Goal: Complete application form: Complete application form

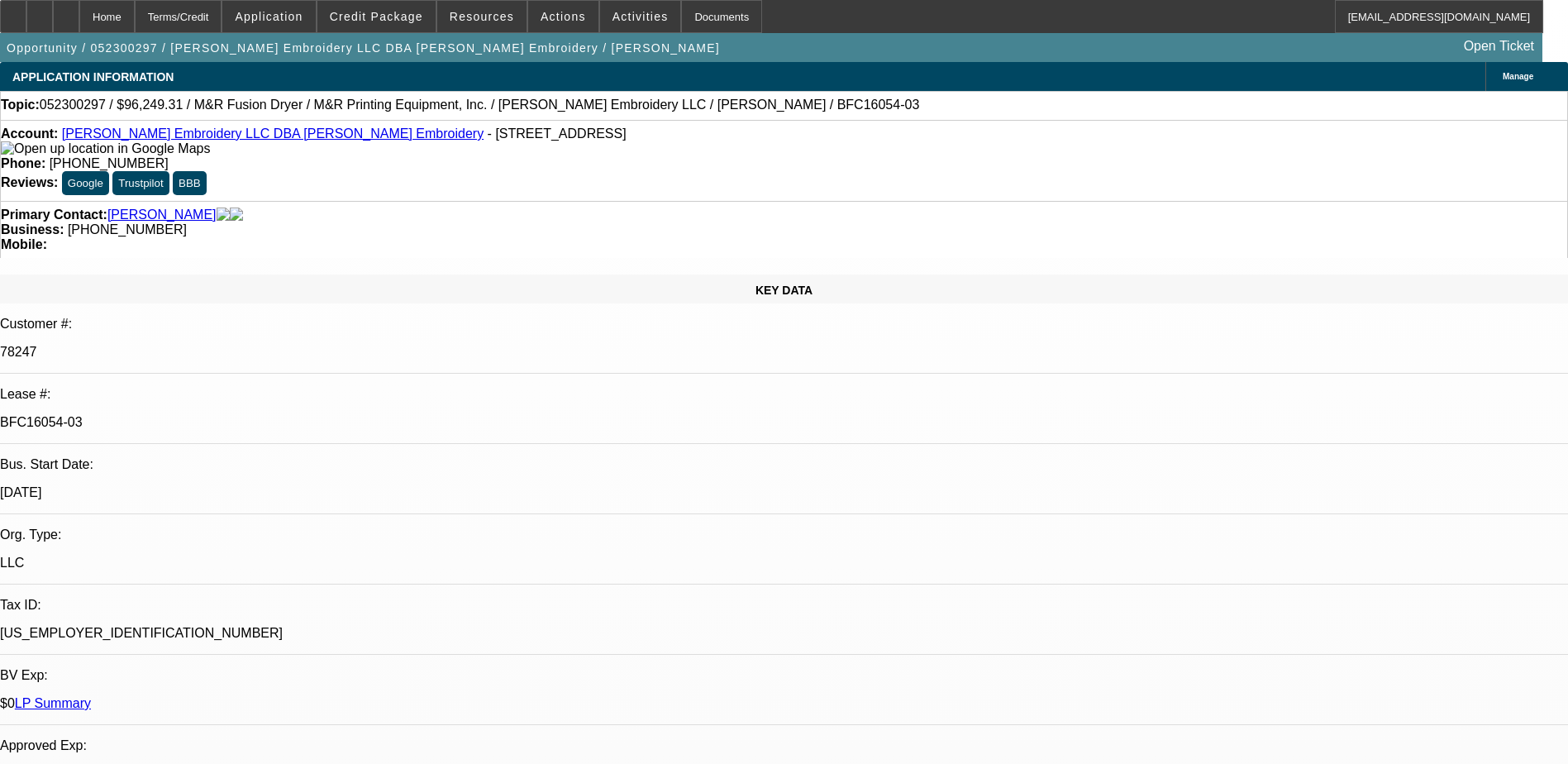
select select "0"
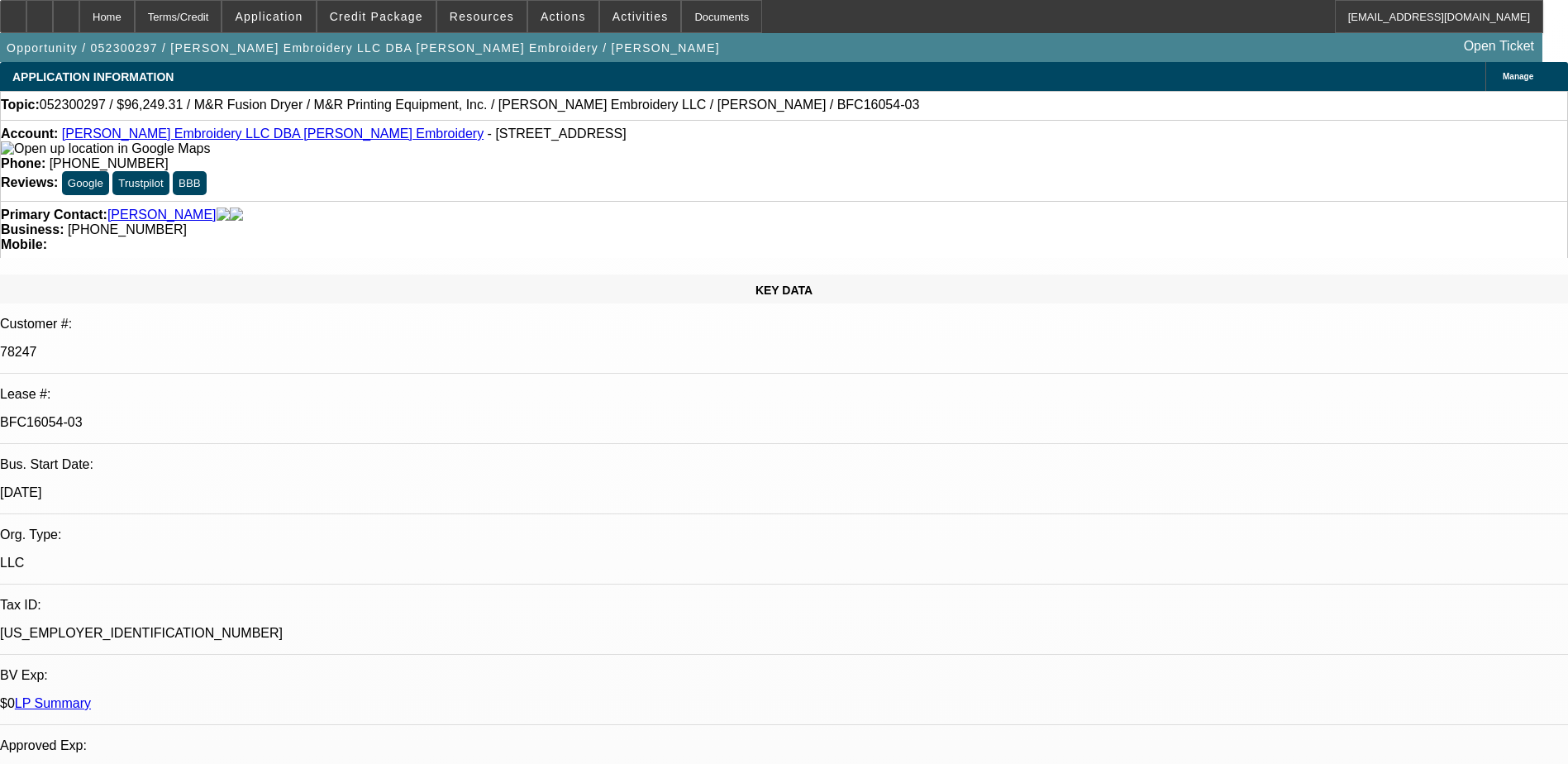
select select "0"
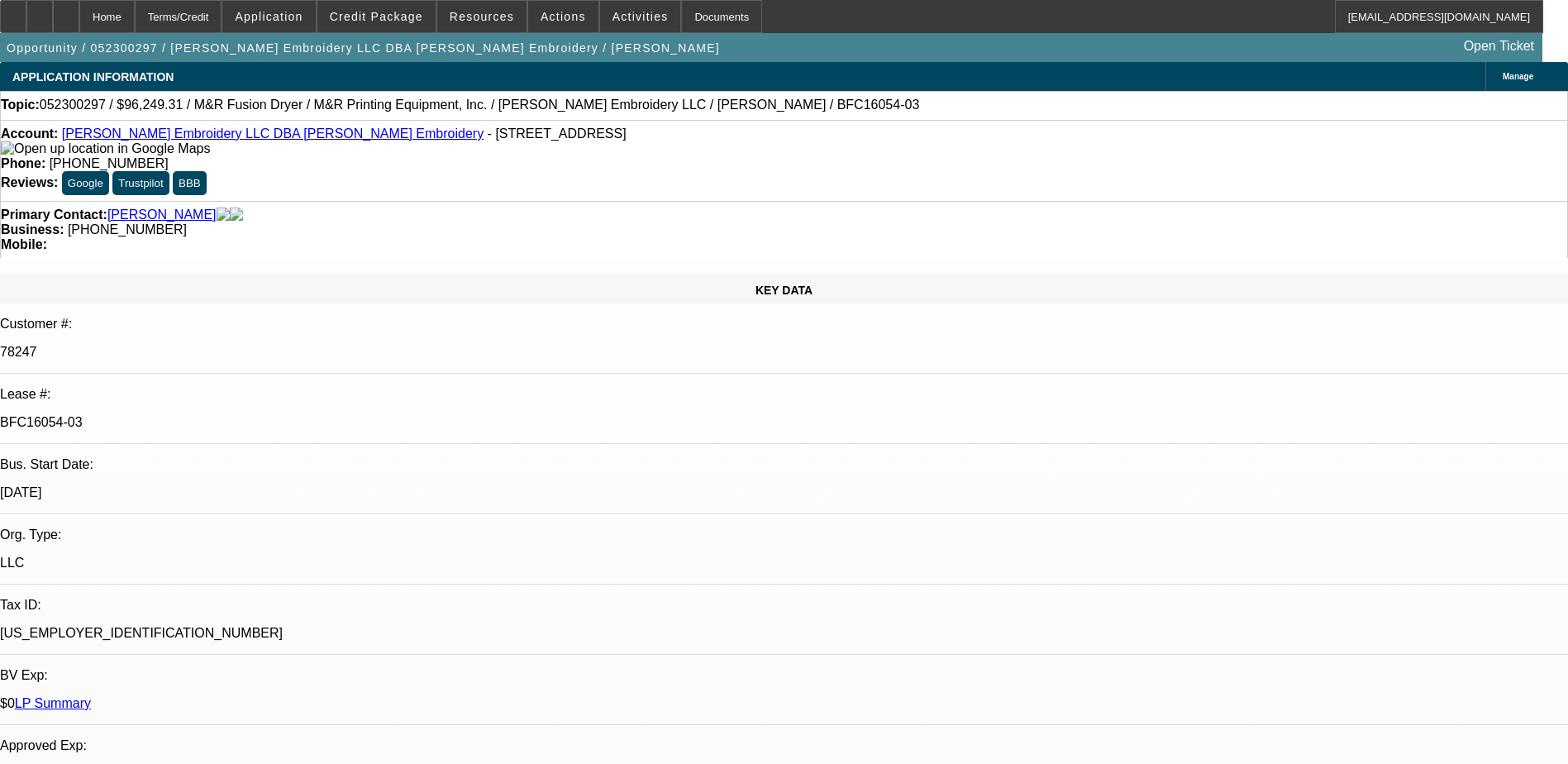
select select "0"
select select "1"
select select "6"
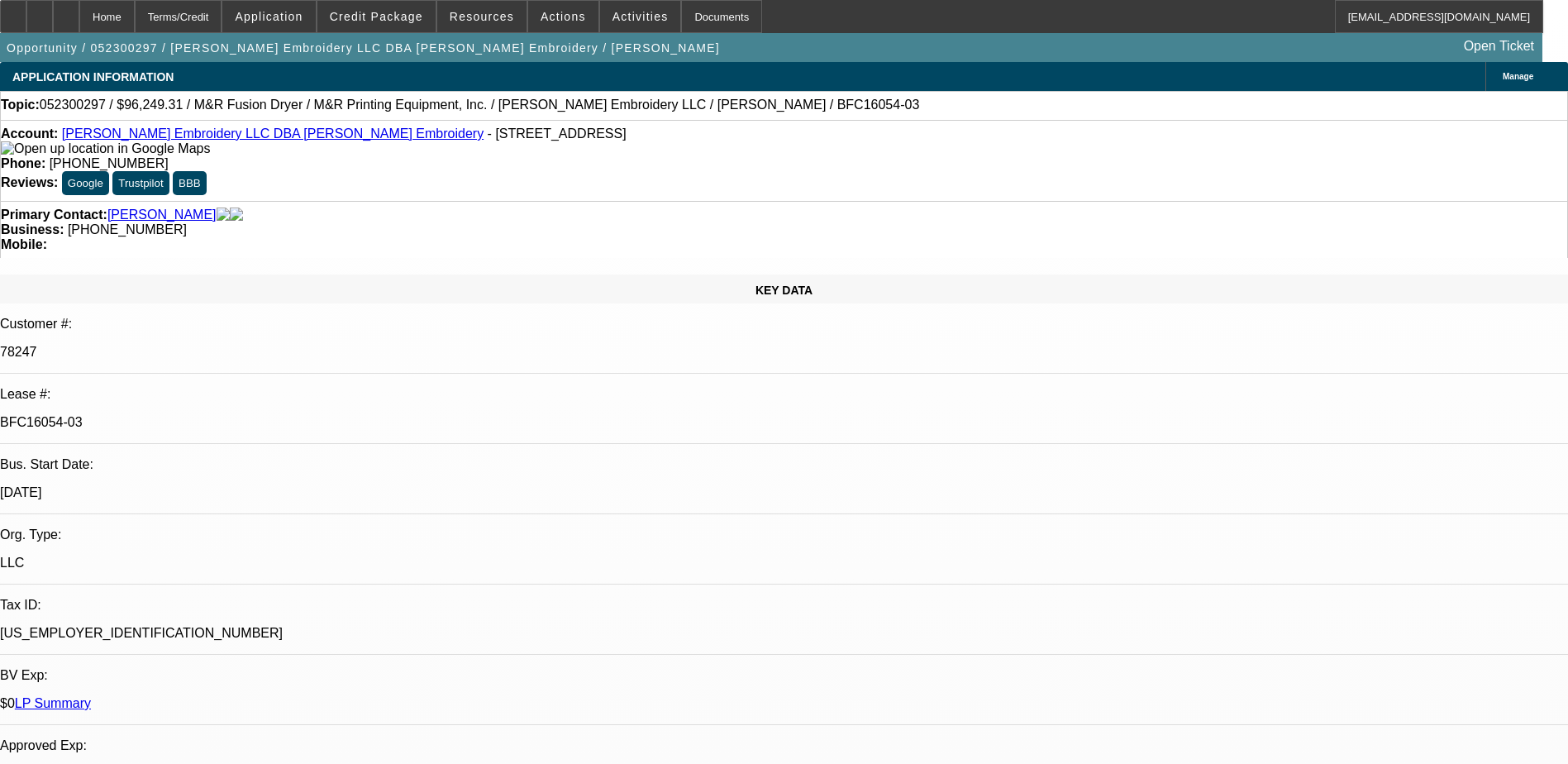
select select "1"
select select "6"
select select "1"
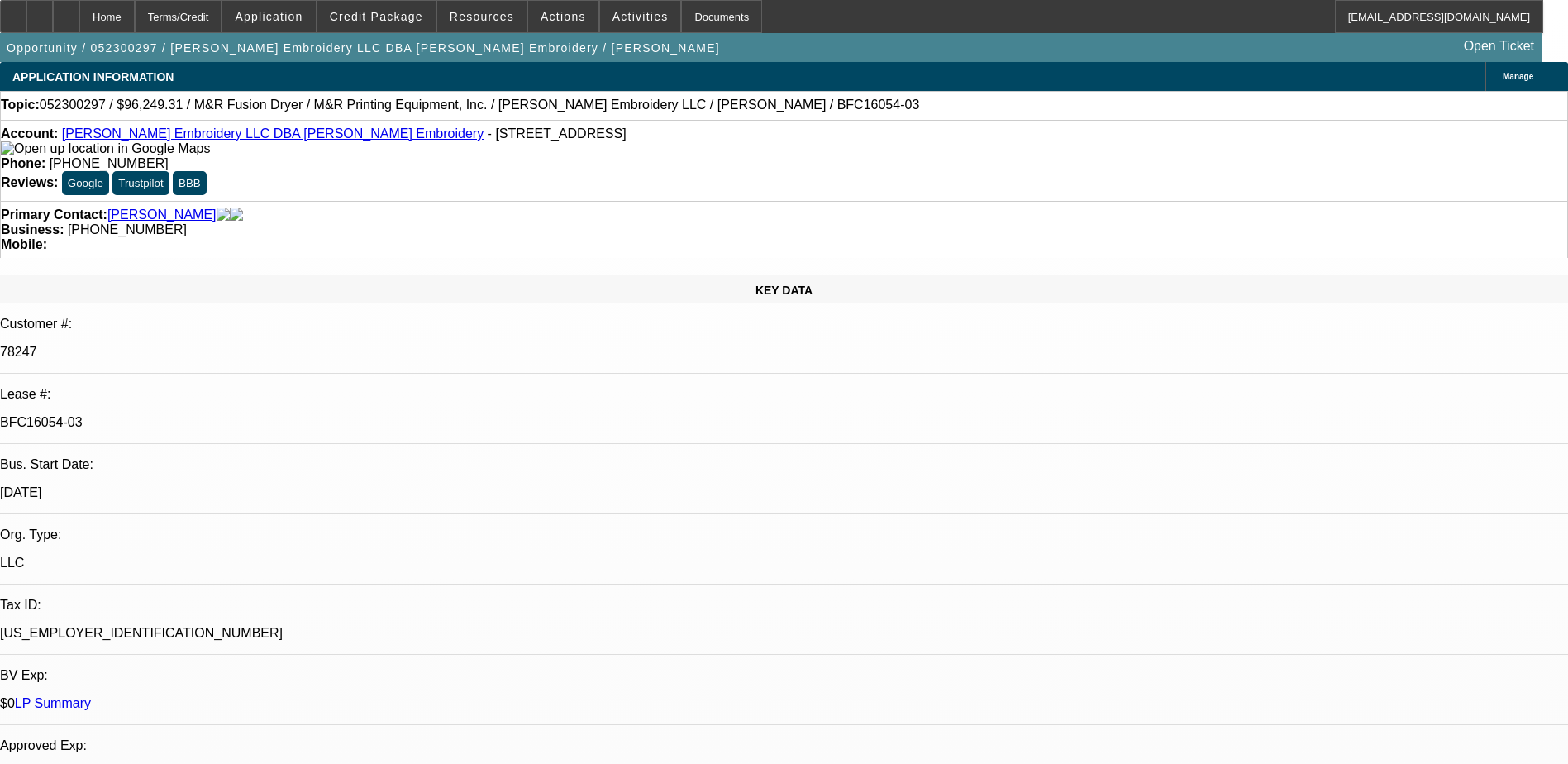
select select "6"
select select "1"
select select "6"
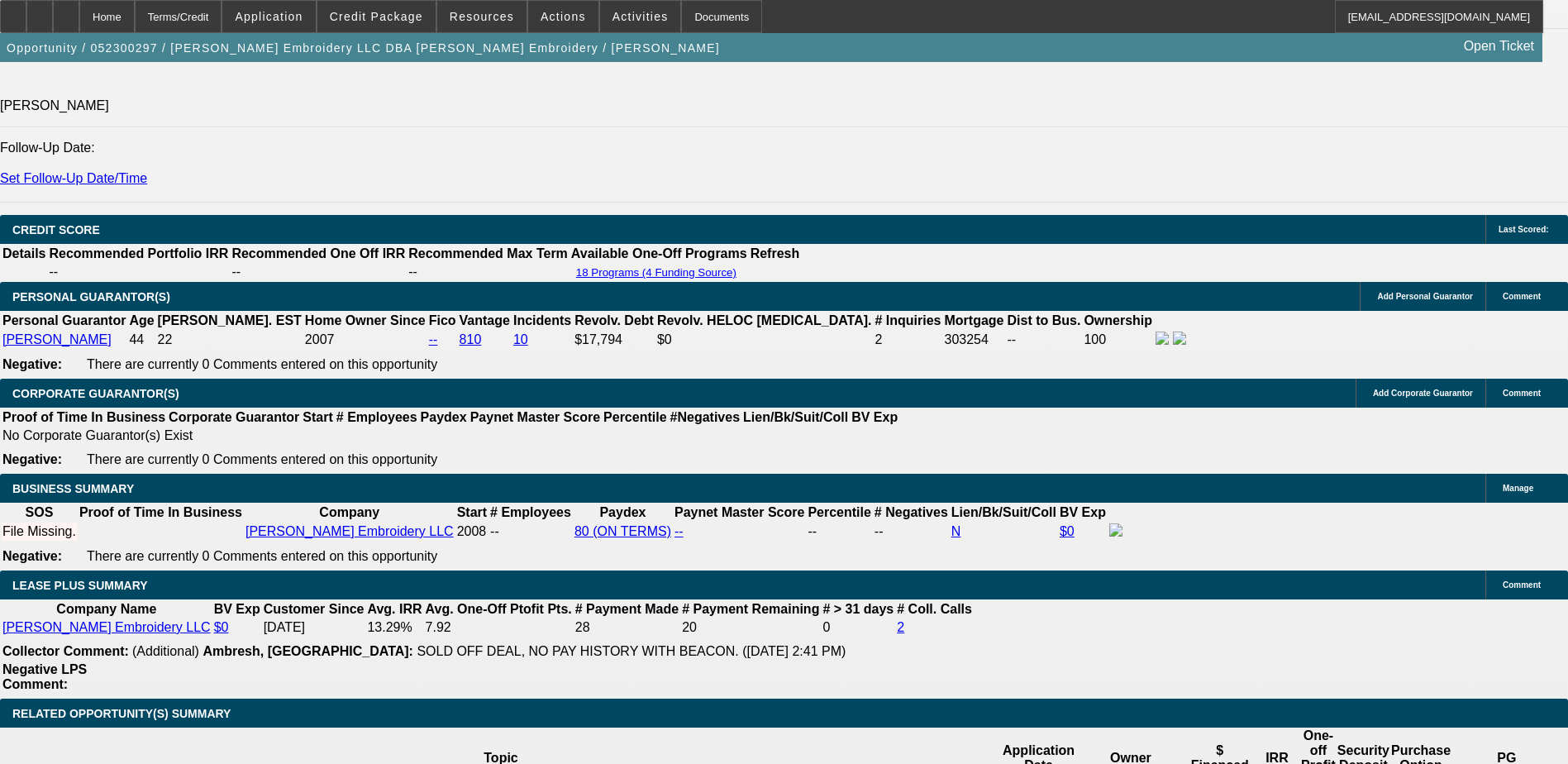
scroll to position [2397, 0]
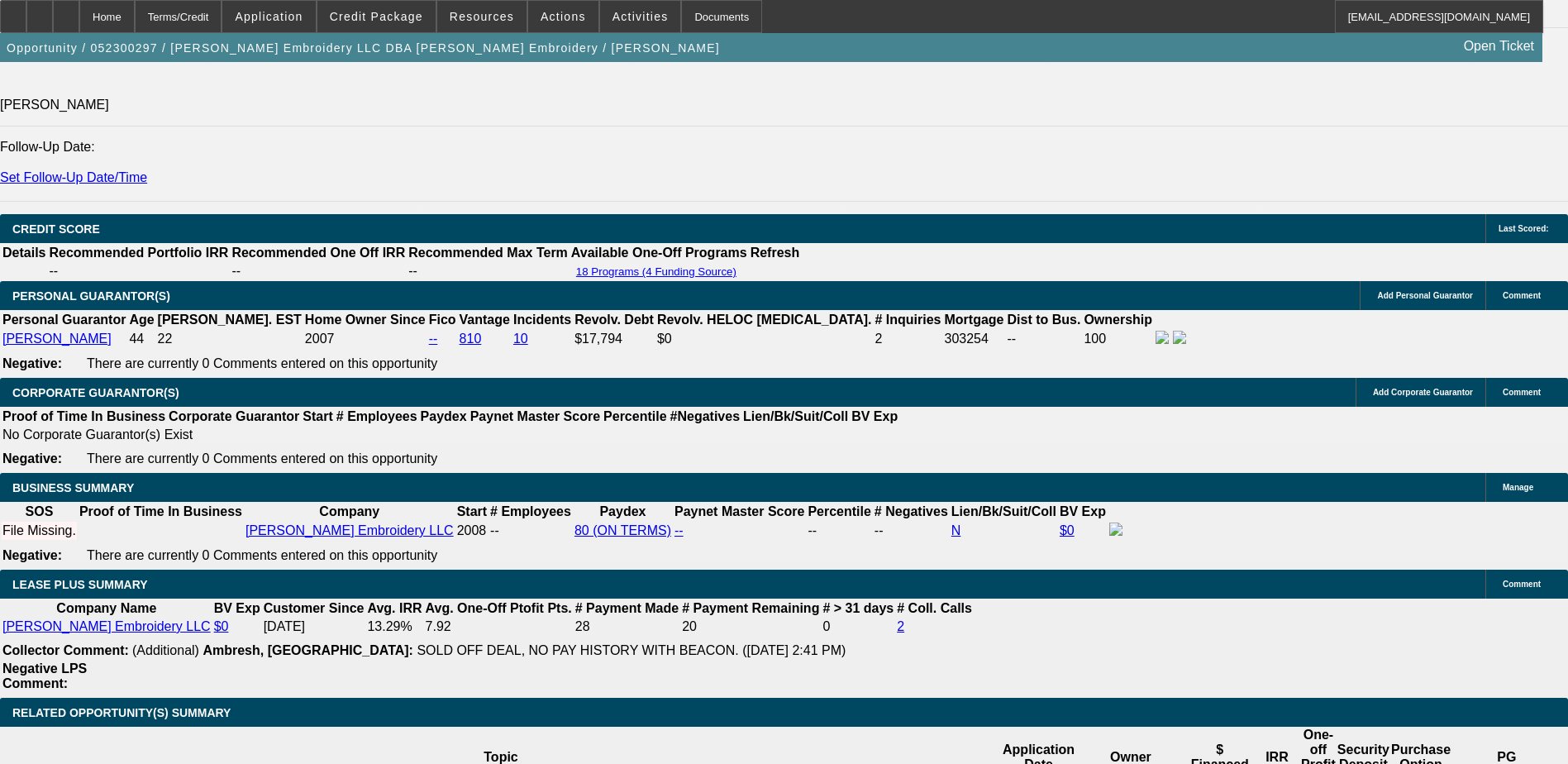
drag, startPoint x: 356, startPoint y: 526, endPoint x: 401, endPoint y: 526, distance: 45.0
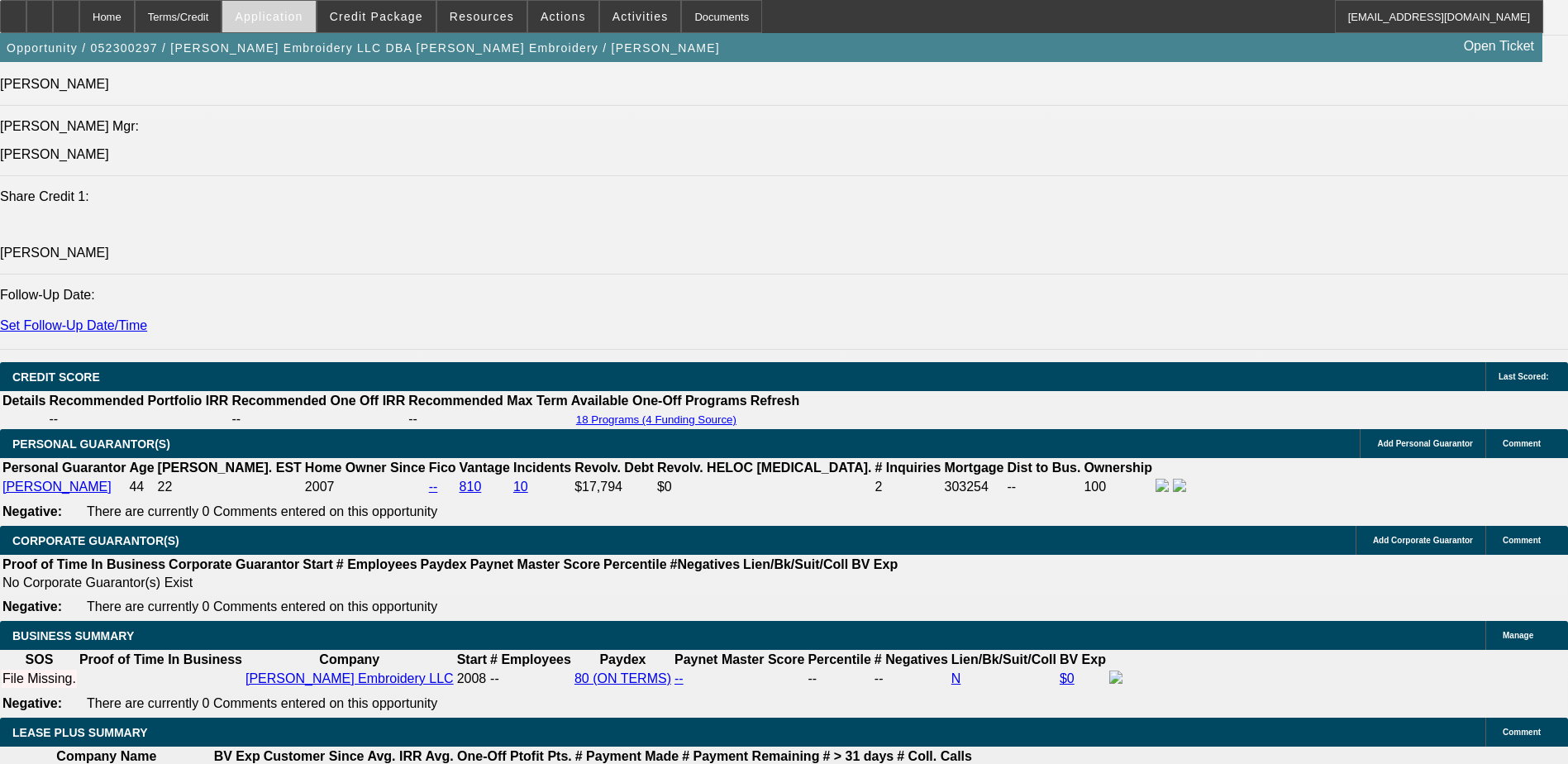
scroll to position [2118, 0]
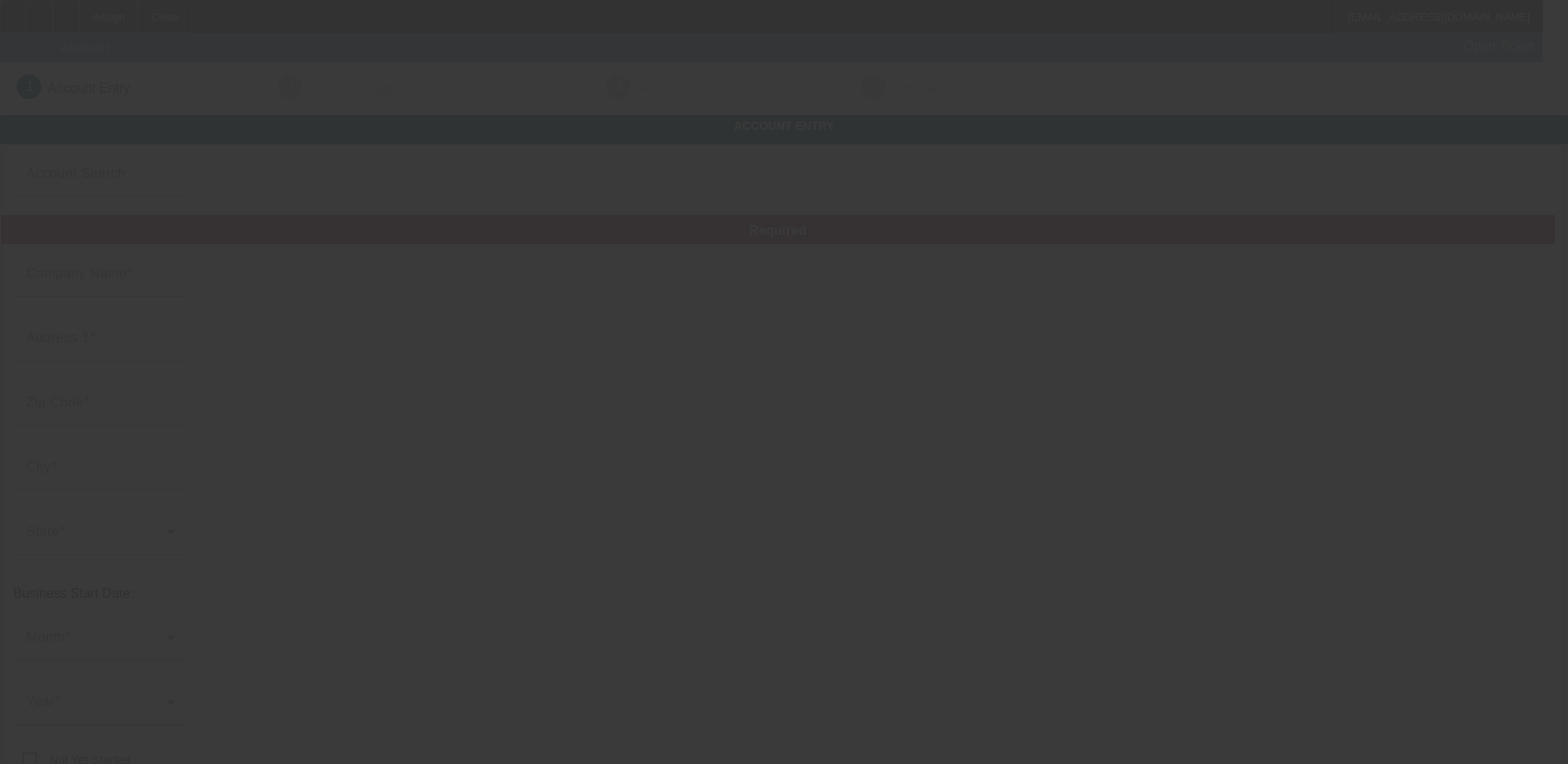
type input "[PERSON_NAME] Embroidery LLC"
type input "[STREET_ADDRESS]"
type input "07728"
type input "Freehold"
type input "[PHONE_NUMBER]"
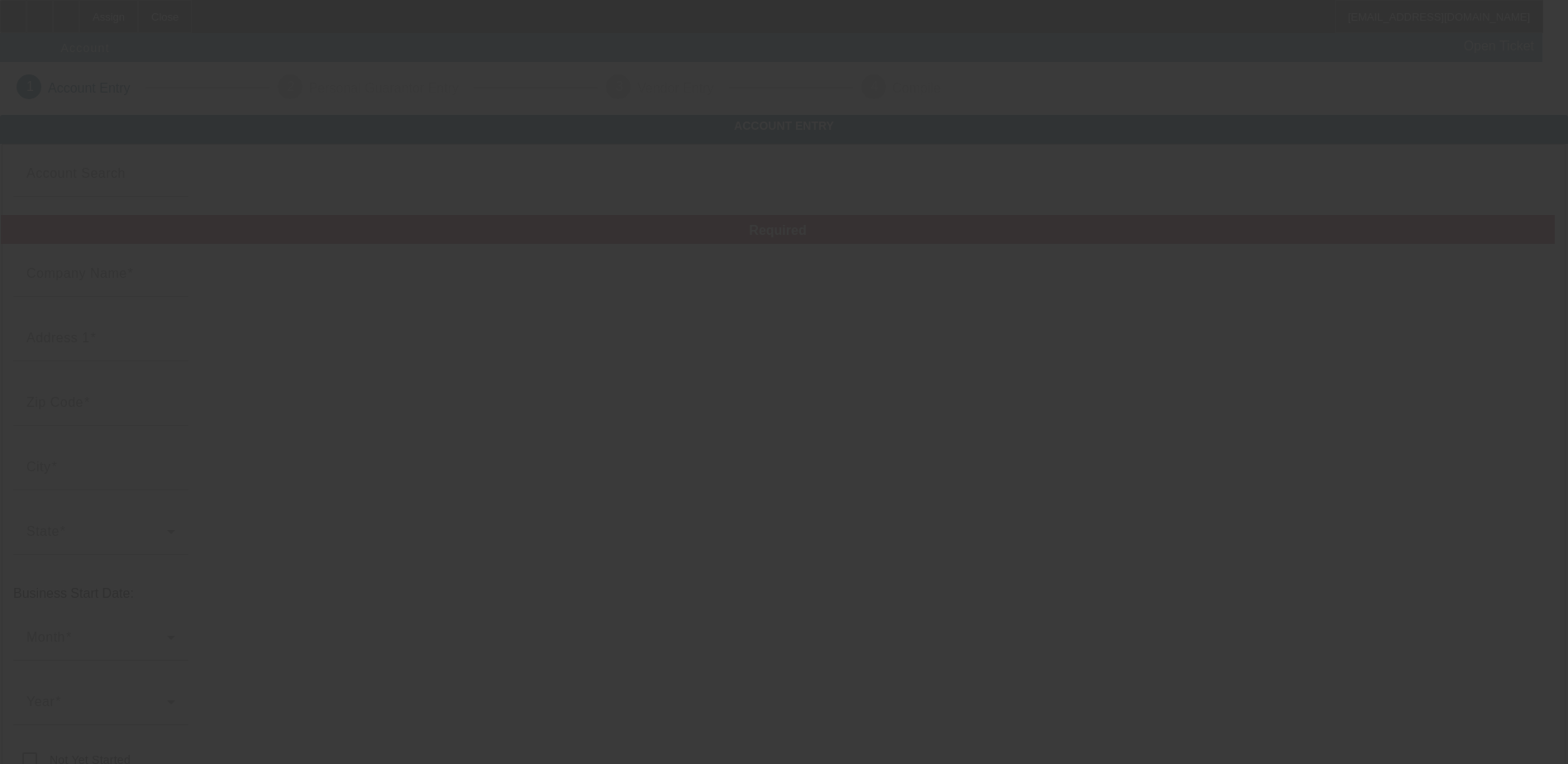
type input "Morales Embroidery"
type input "moralesembr@gmail.com"
type input "Monmouth"
type input "[US_EMPLOYER_IDENTIFICATION_NUMBER]"
type input "Custom embroidery and screen printing"
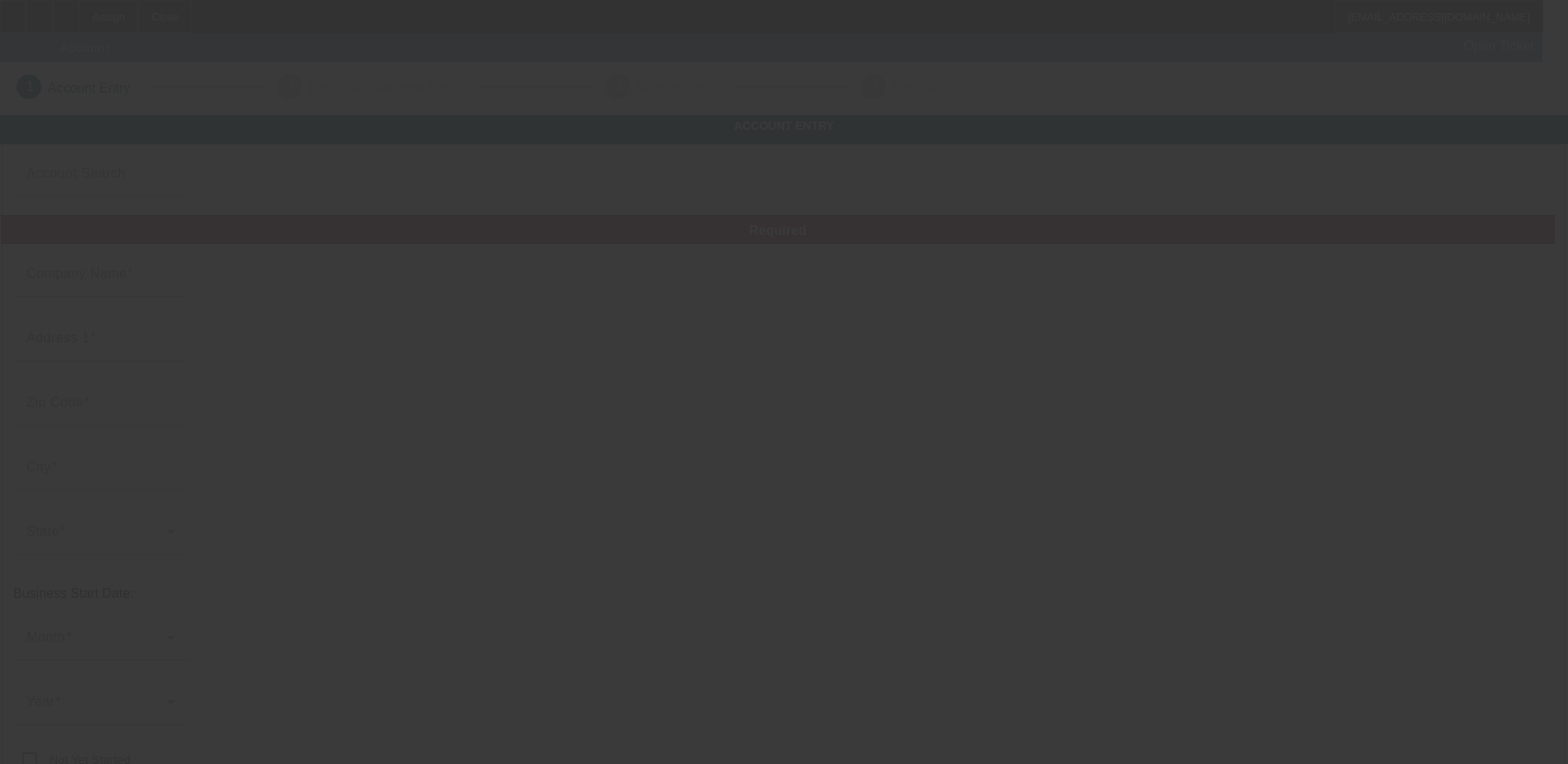
type input "https://moralesembroidery.com/"
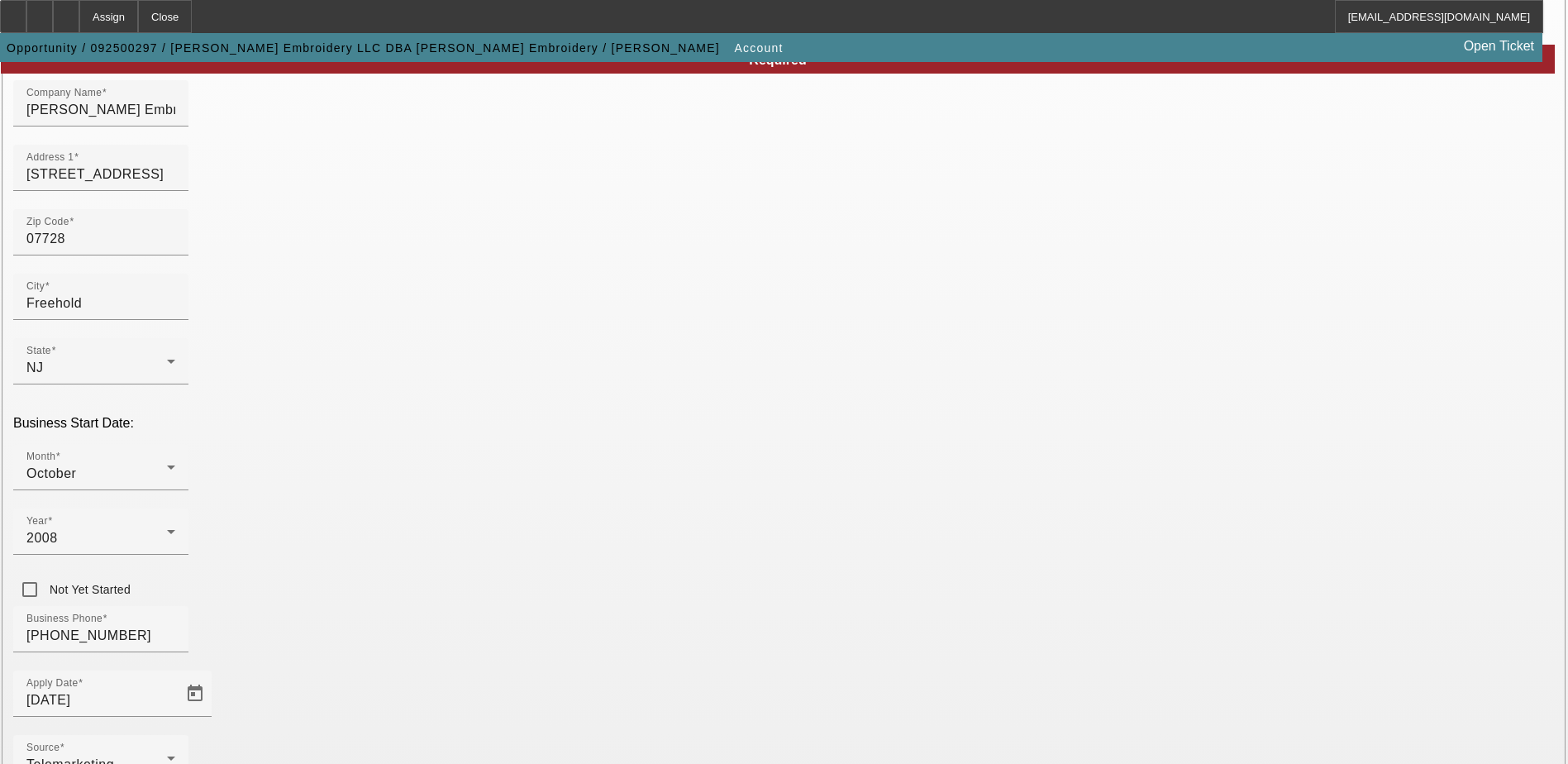
scroll to position [280, 0]
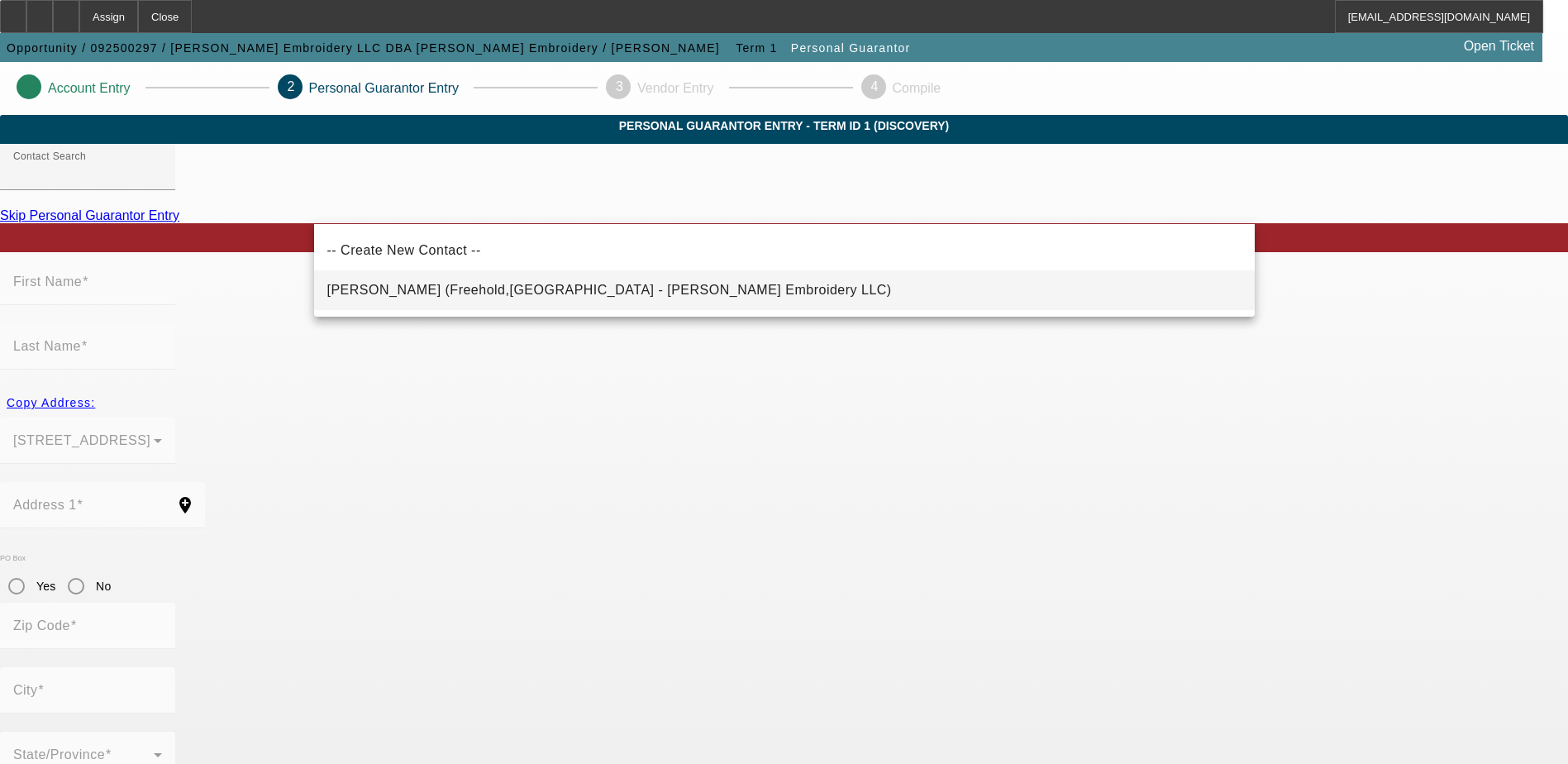
click at [672, 285] on mat-option "Morales, Jose (Freehold,NJ - Morales Embroidery LLC)" at bounding box center [785, 290] width 941 height 39
type input "Morales, Jose (Freehold,NJ - Morales Embroidery LLC)"
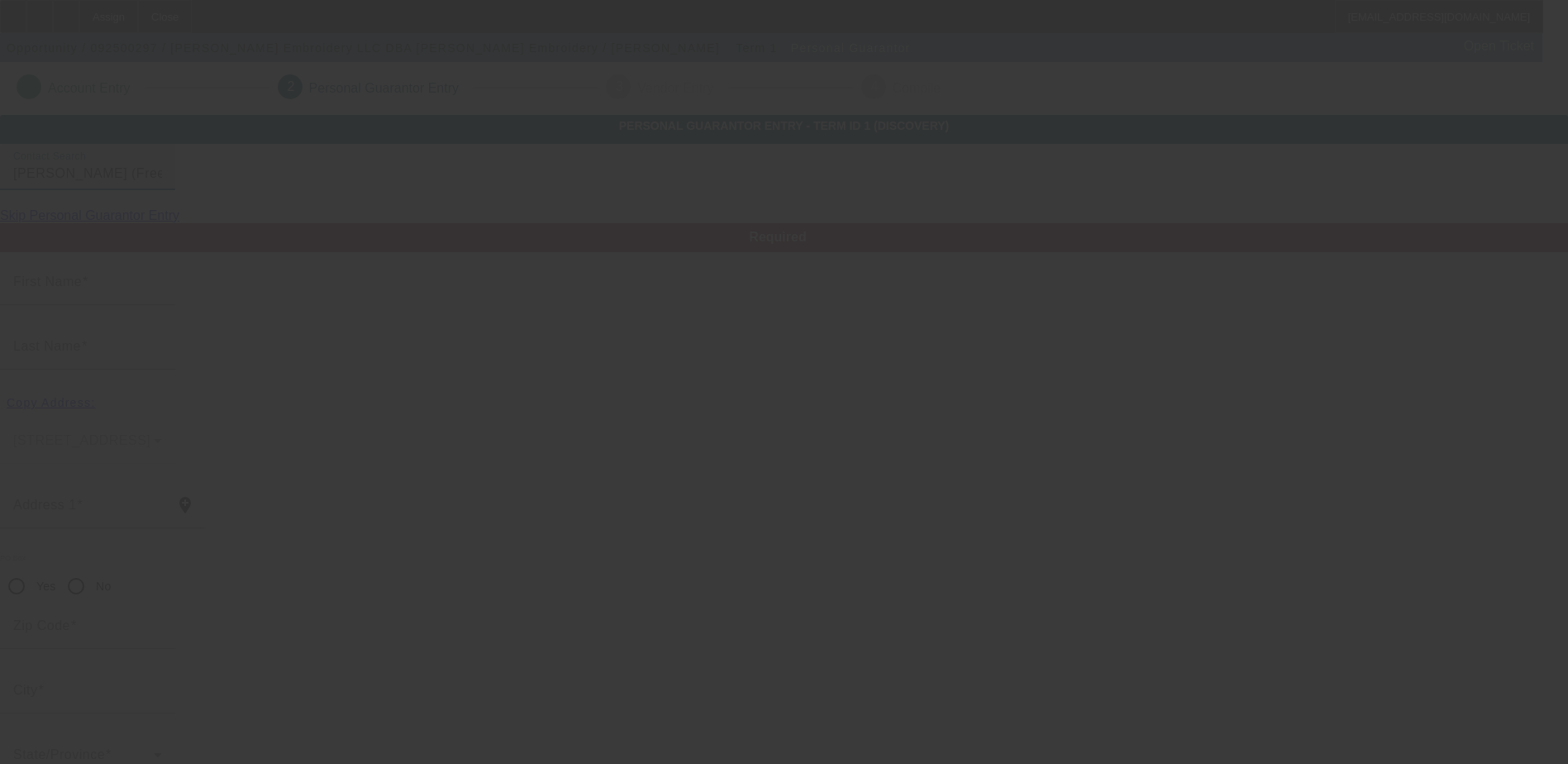
type input "Jose"
type input "Morales"
type input "5 Lockwood Ave"
radio input "true"
type input "07728"
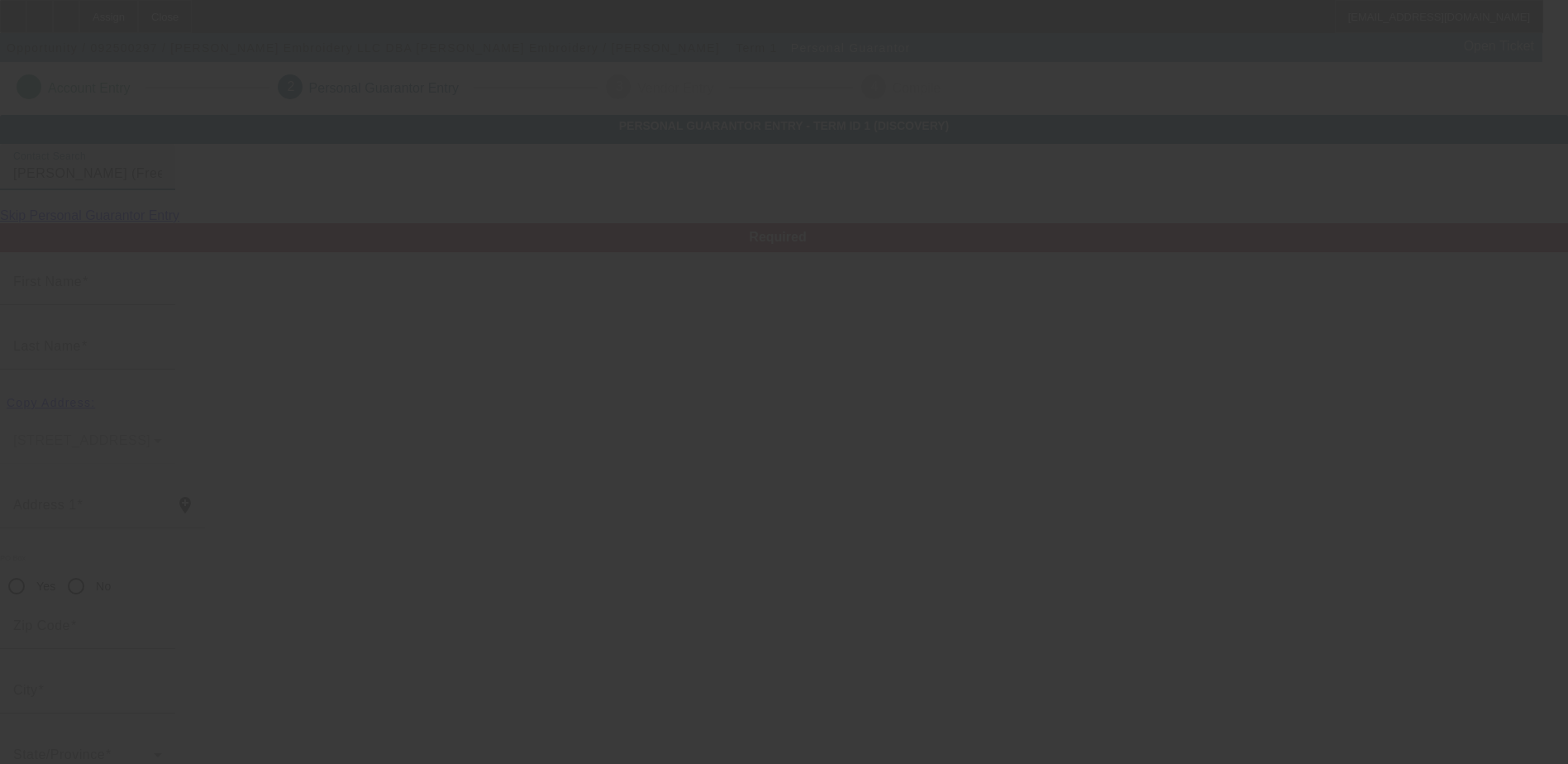
type input "Freehold"
type input "[PHONE_NUMBER]"
type input "100"
type input "141-04-4452"
type input "moralesembr@gmail.com"
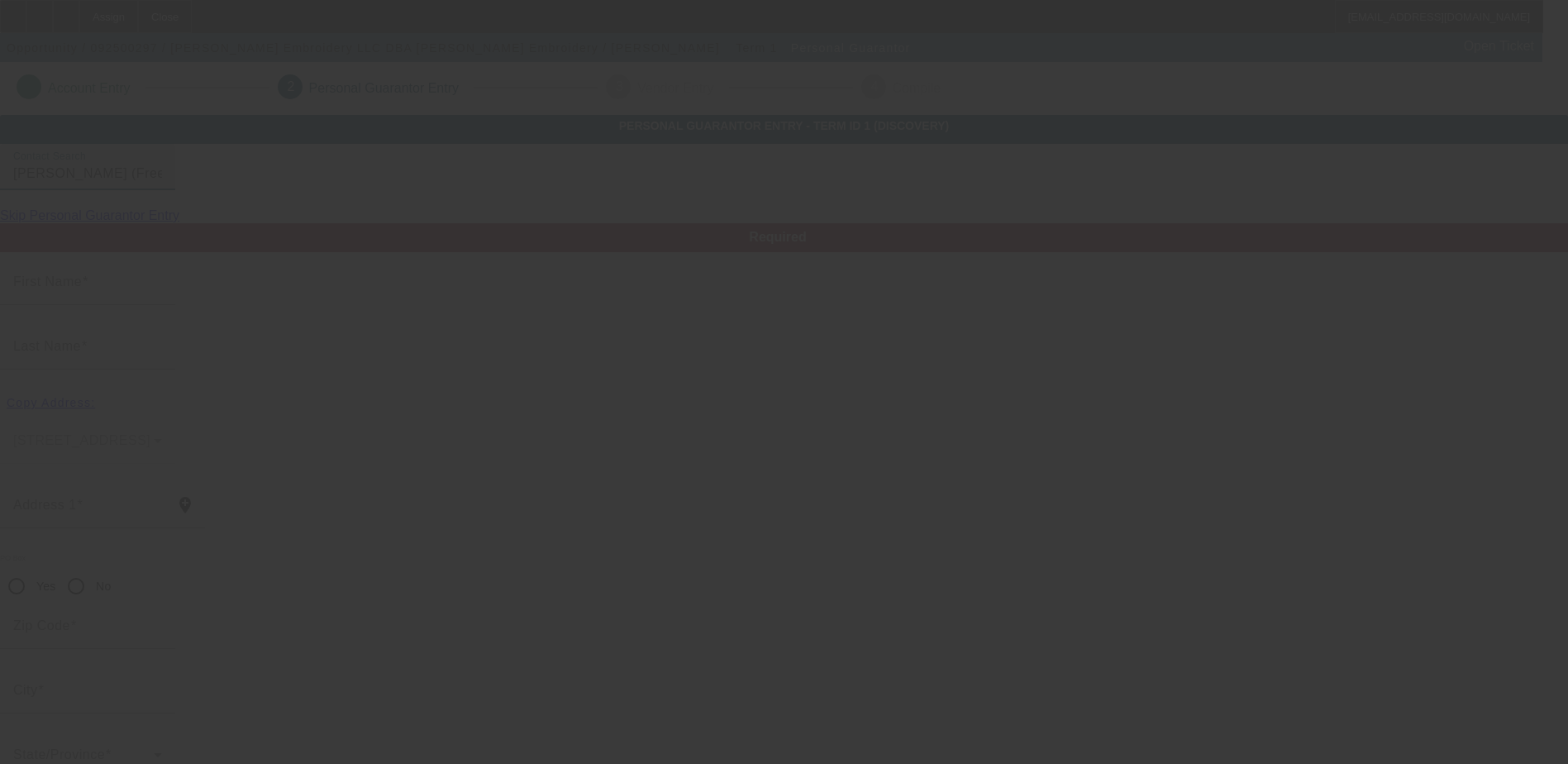
type input "(732) 462-4231"
type input "$260,000.00"
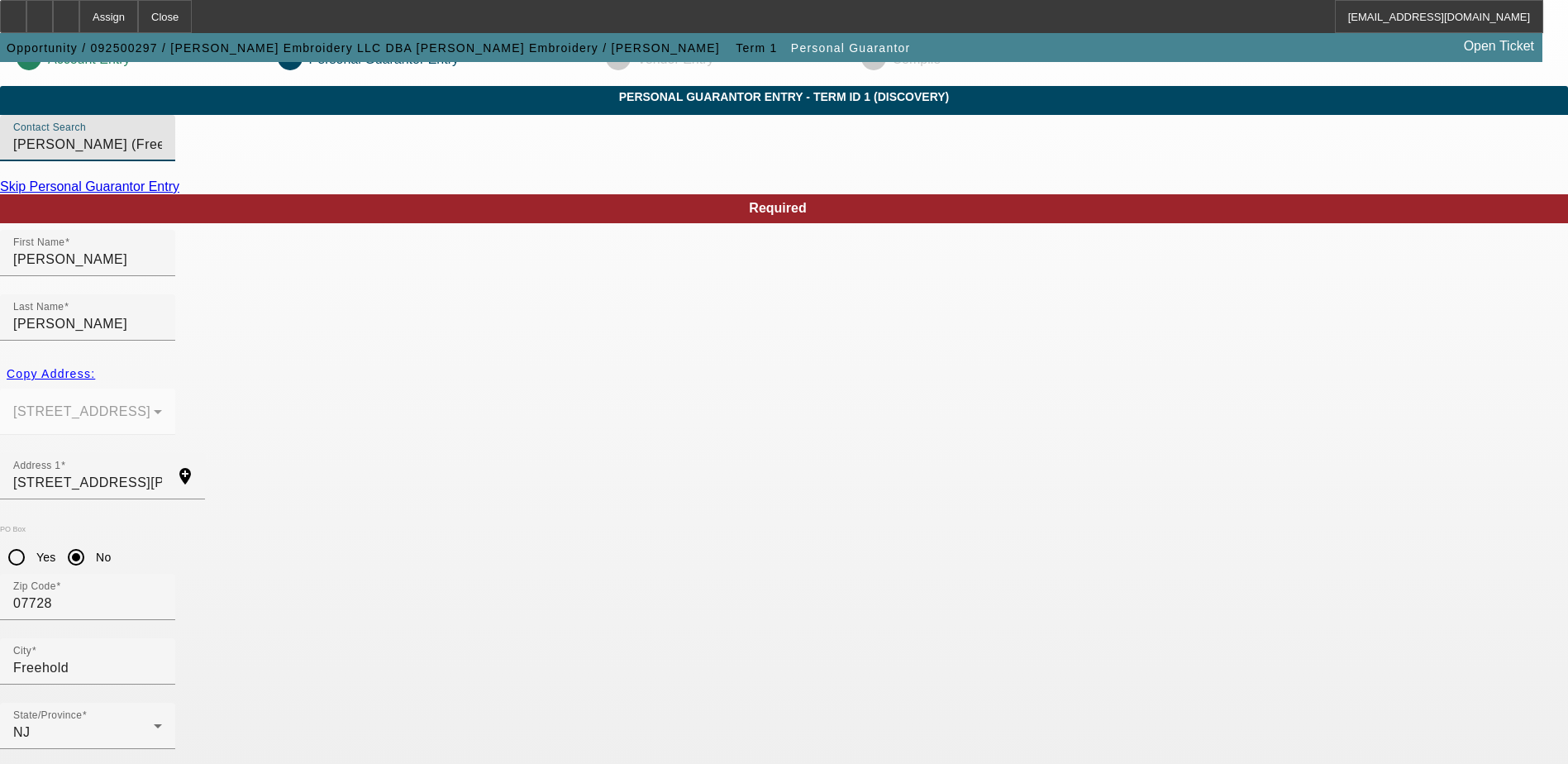
scroll to position [45, 0]
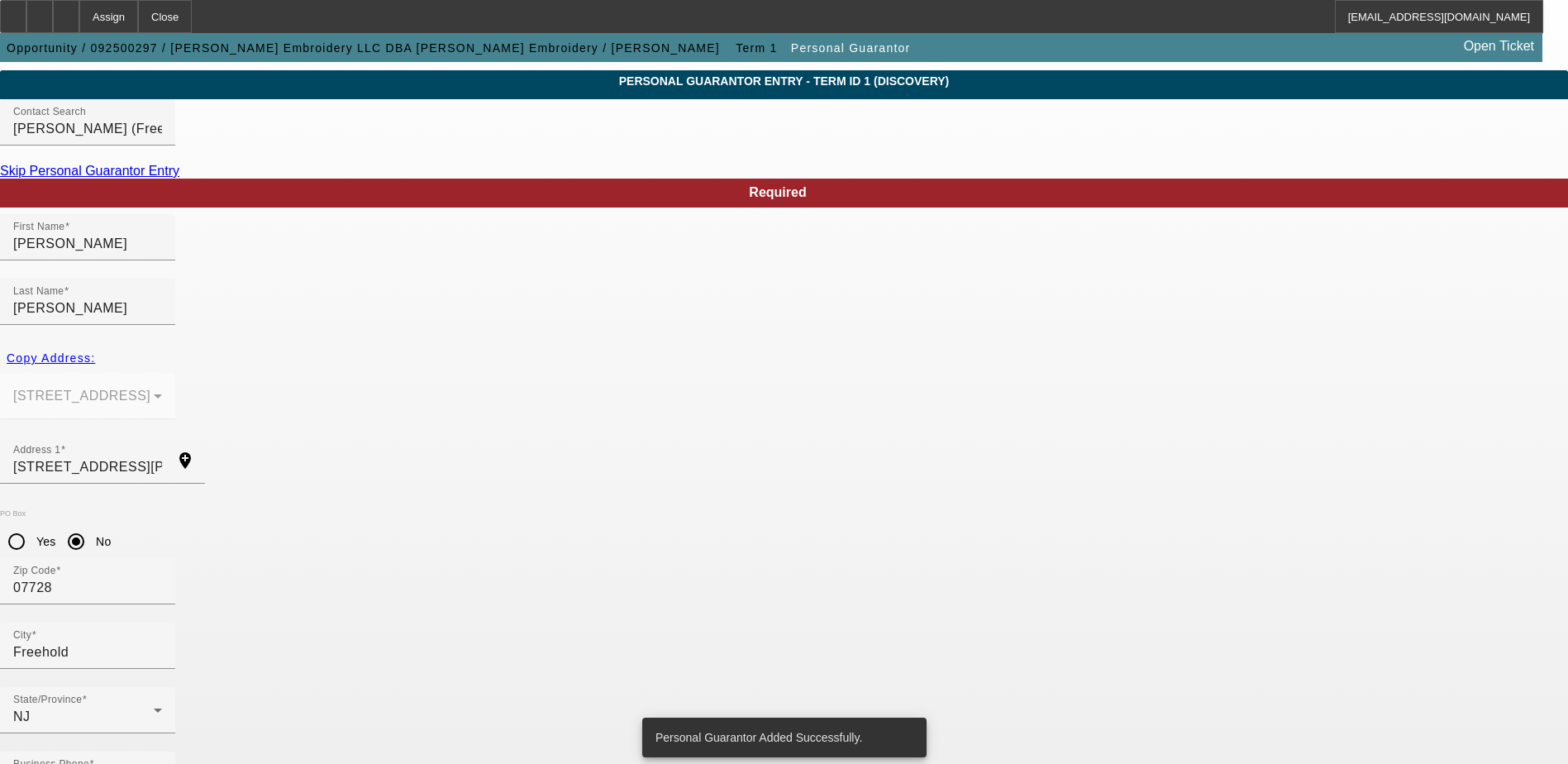
scroll to position [0, 0]
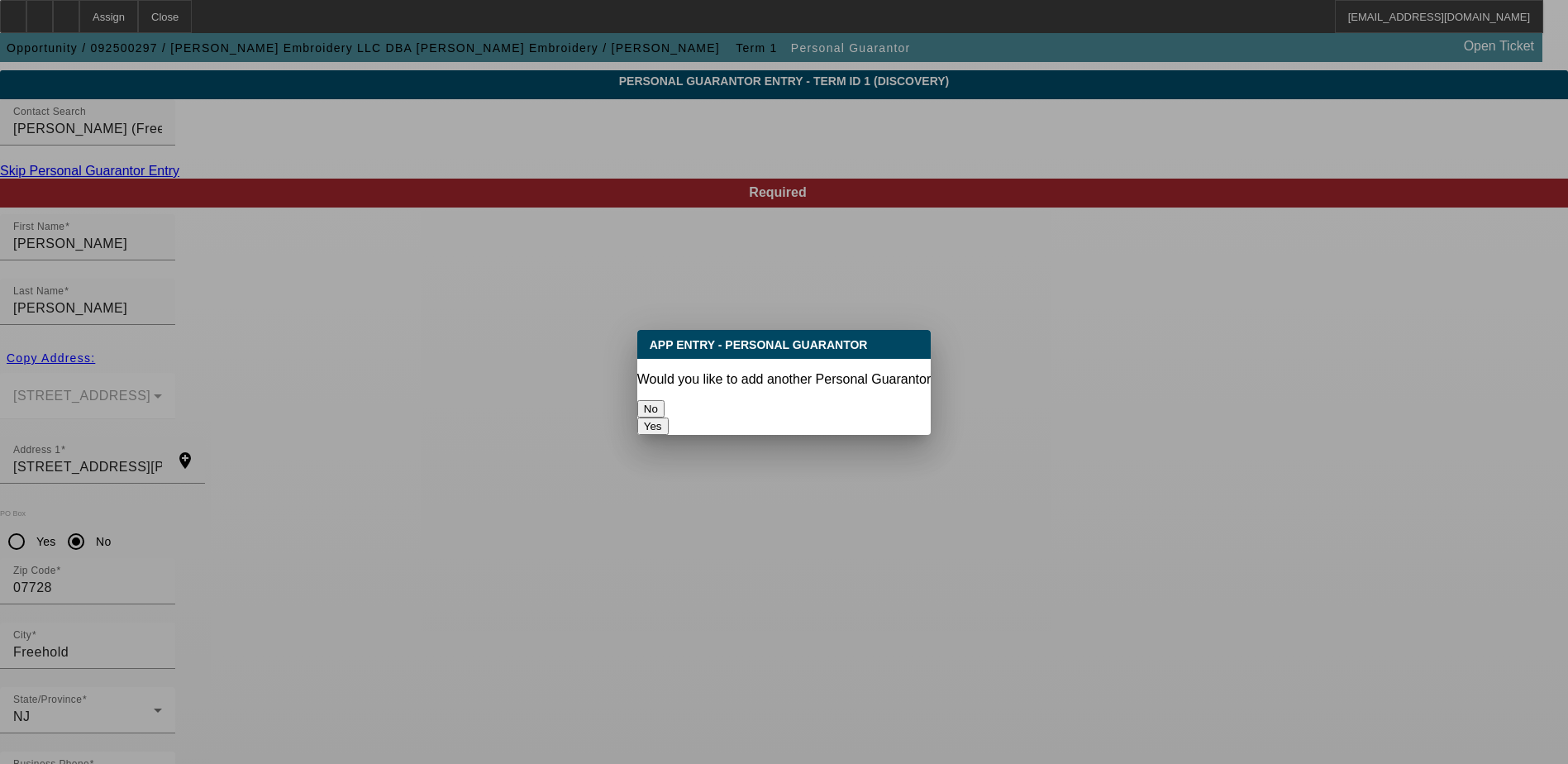
click at [665, 400] on button "No" at bounding box center [651, 408] width 27 height 17
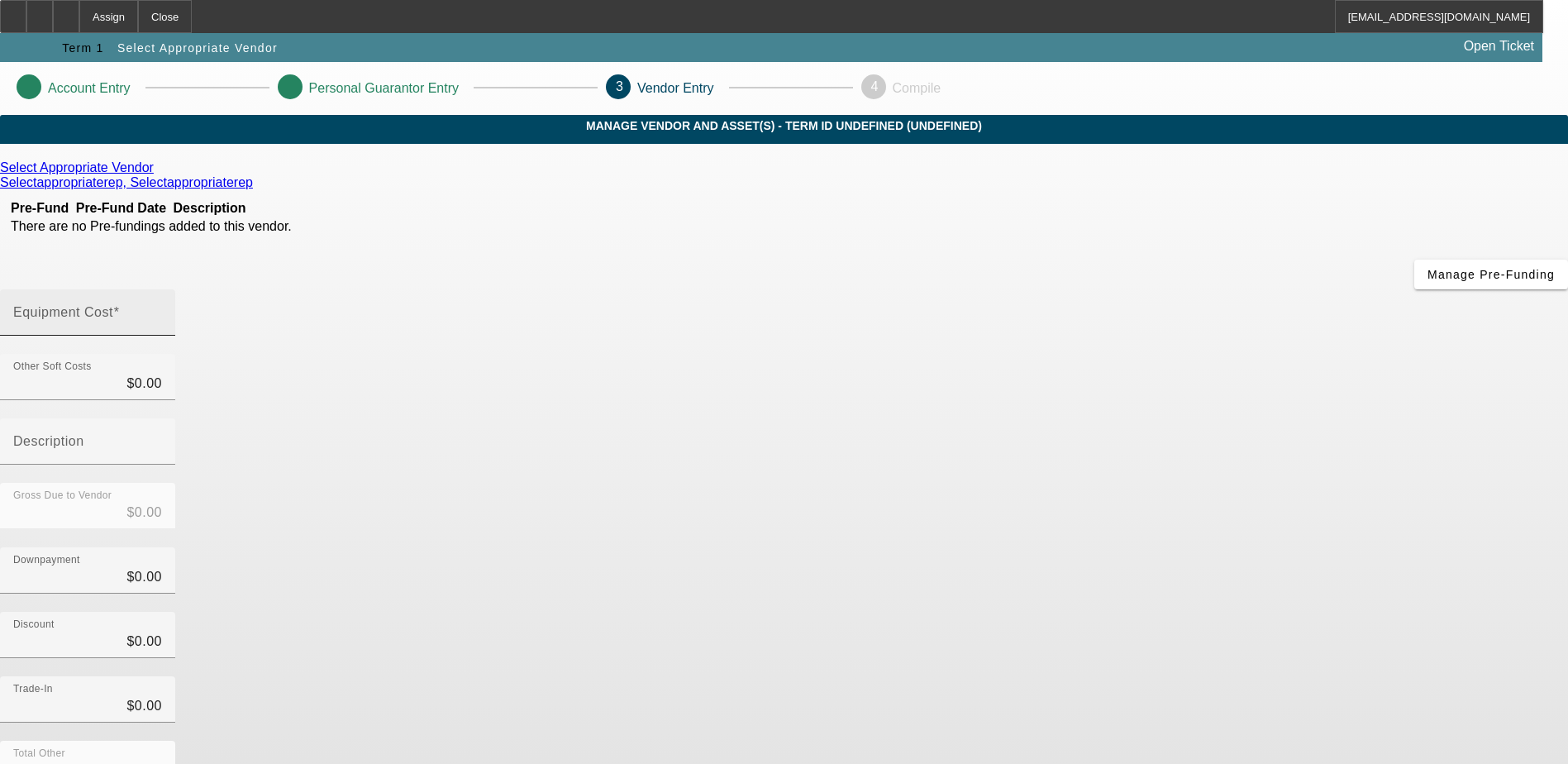
click at [162, 309] on input "Equipment Cost" at bounding box center [87, 318] width 148 height 20
click at [158, 175] on icon at bounding box center [158, 167] width 0 height 14
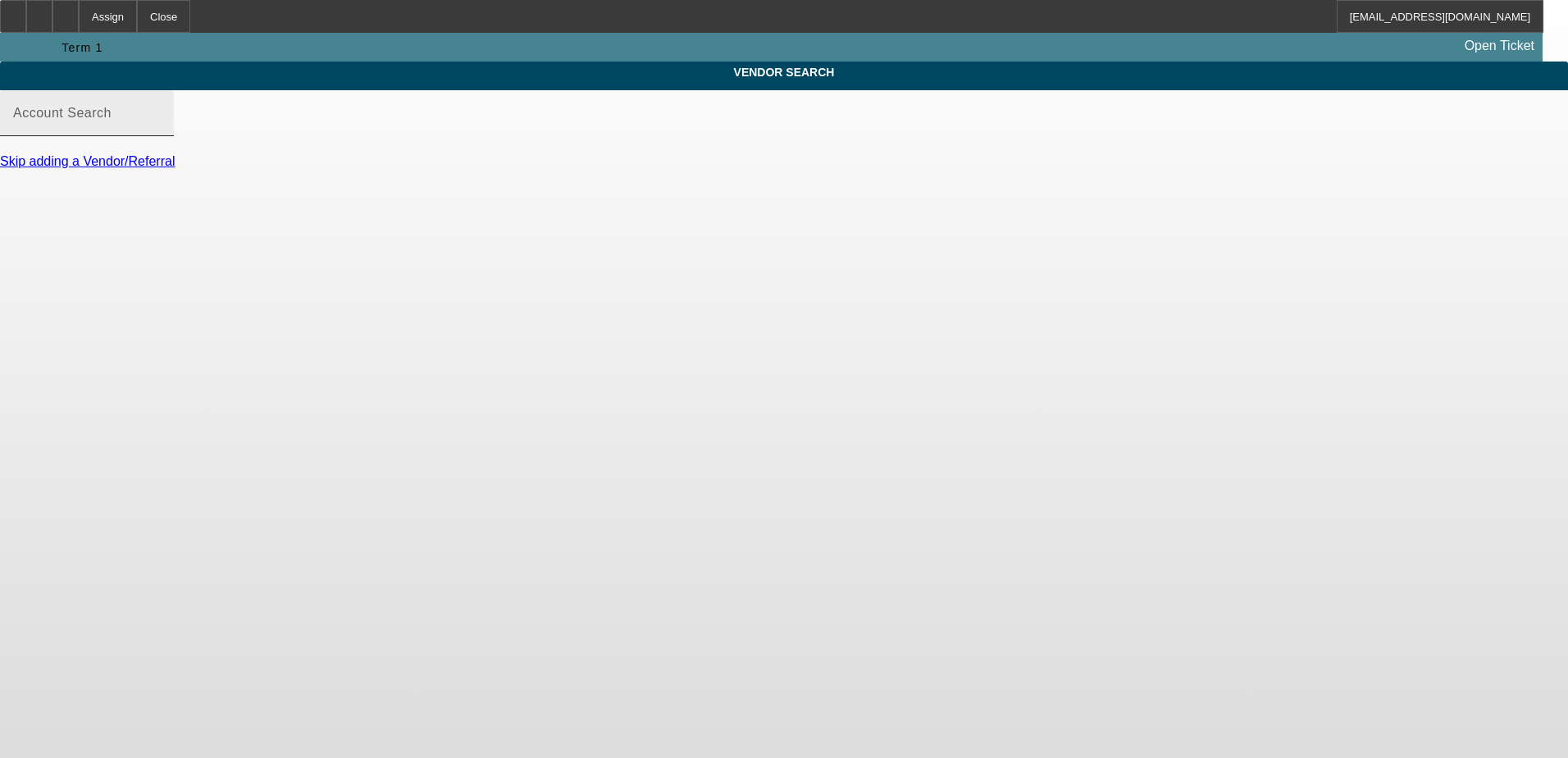
click at [161, 129] on input "Account Search" at bounding box center [87, 119] width 147 height 20
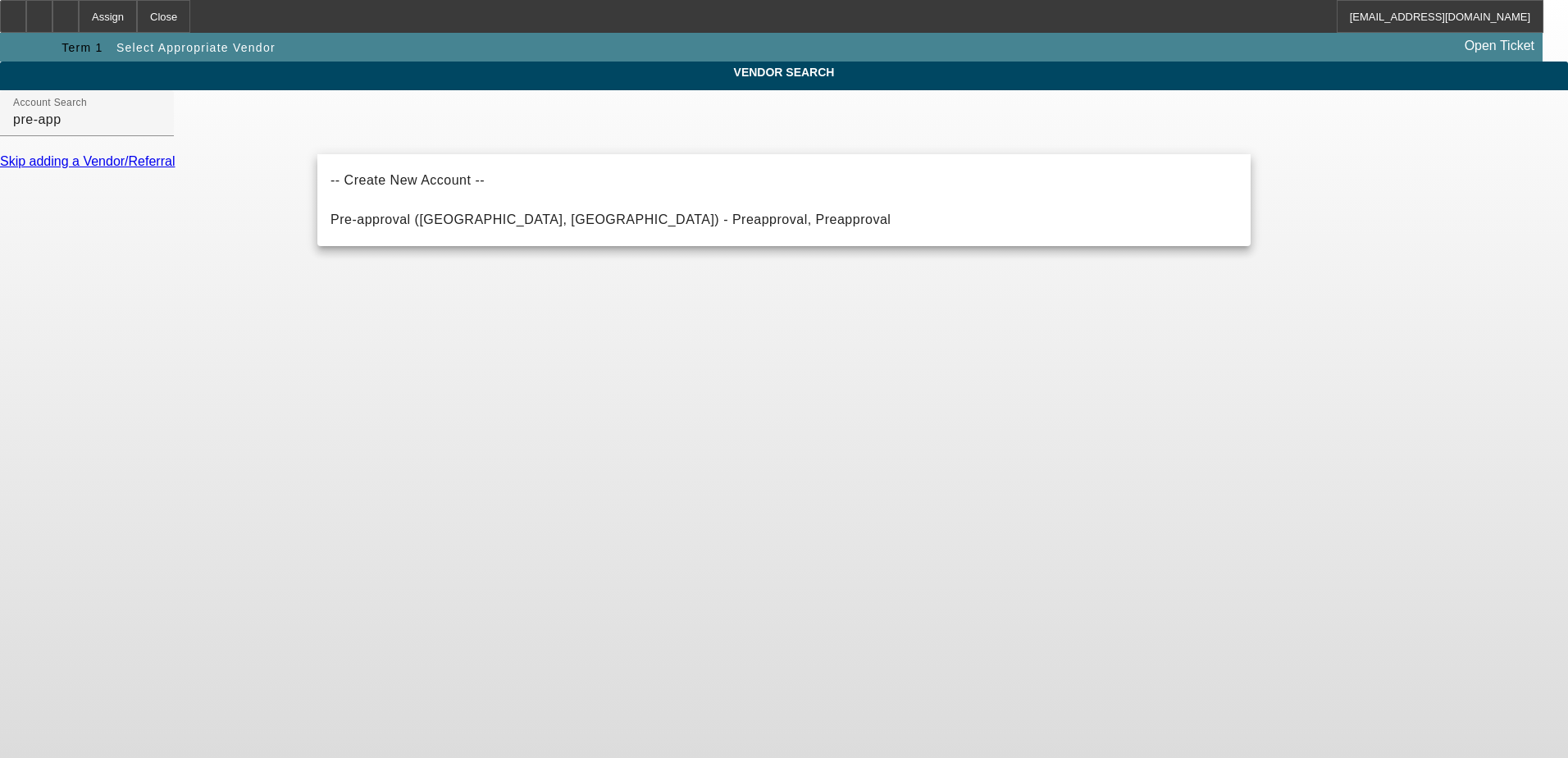
click at [587, 247] on body "Assign Close LTaylor@beaconfunding.com Term 1 Select Appropriate Vendor Open Ti…" at bounding box center [784, 379] width 1568 height 758
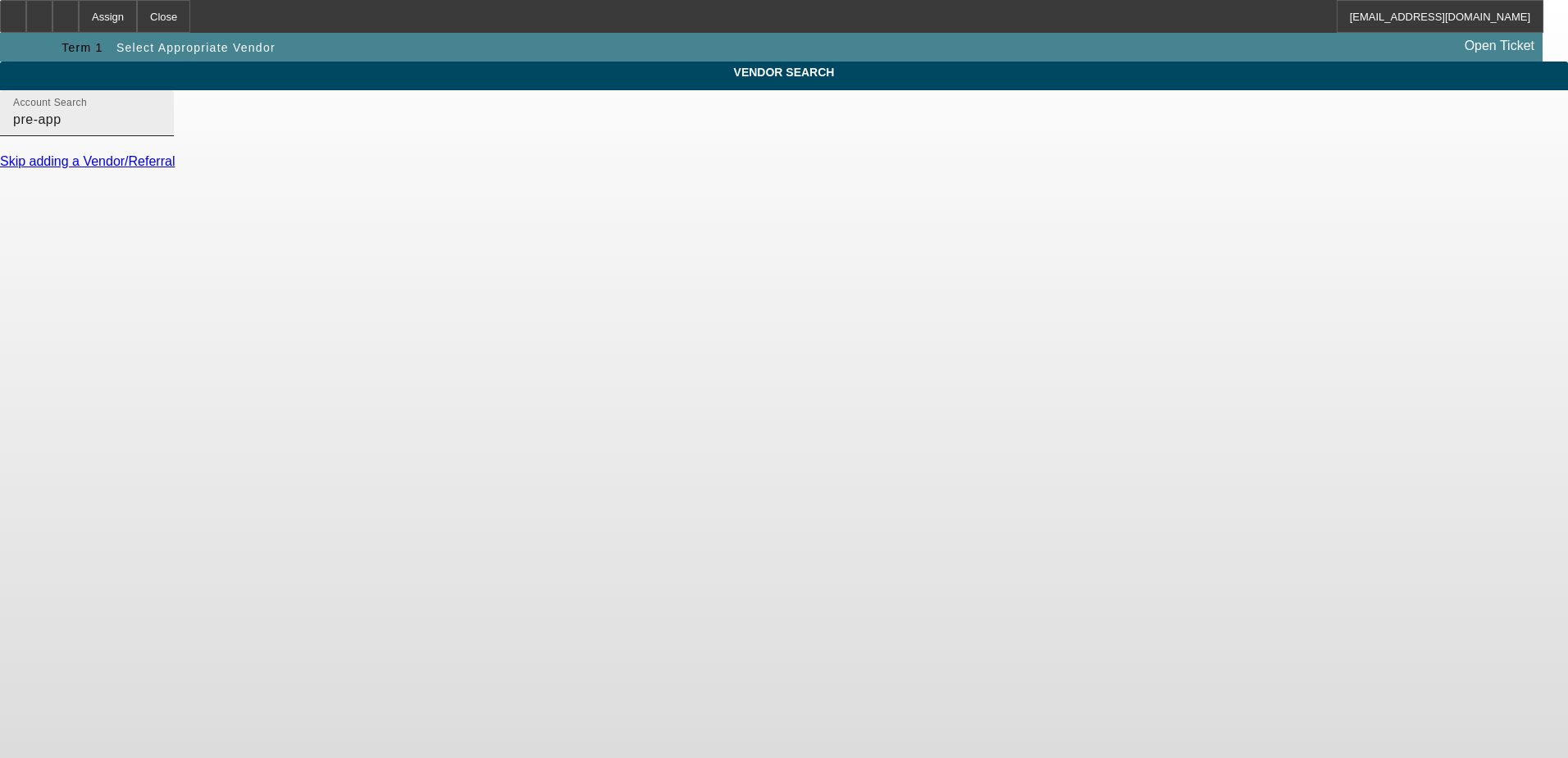
click at [161, 129] on input "pre-app" at bounding box center [87, 119] width 147 height 20
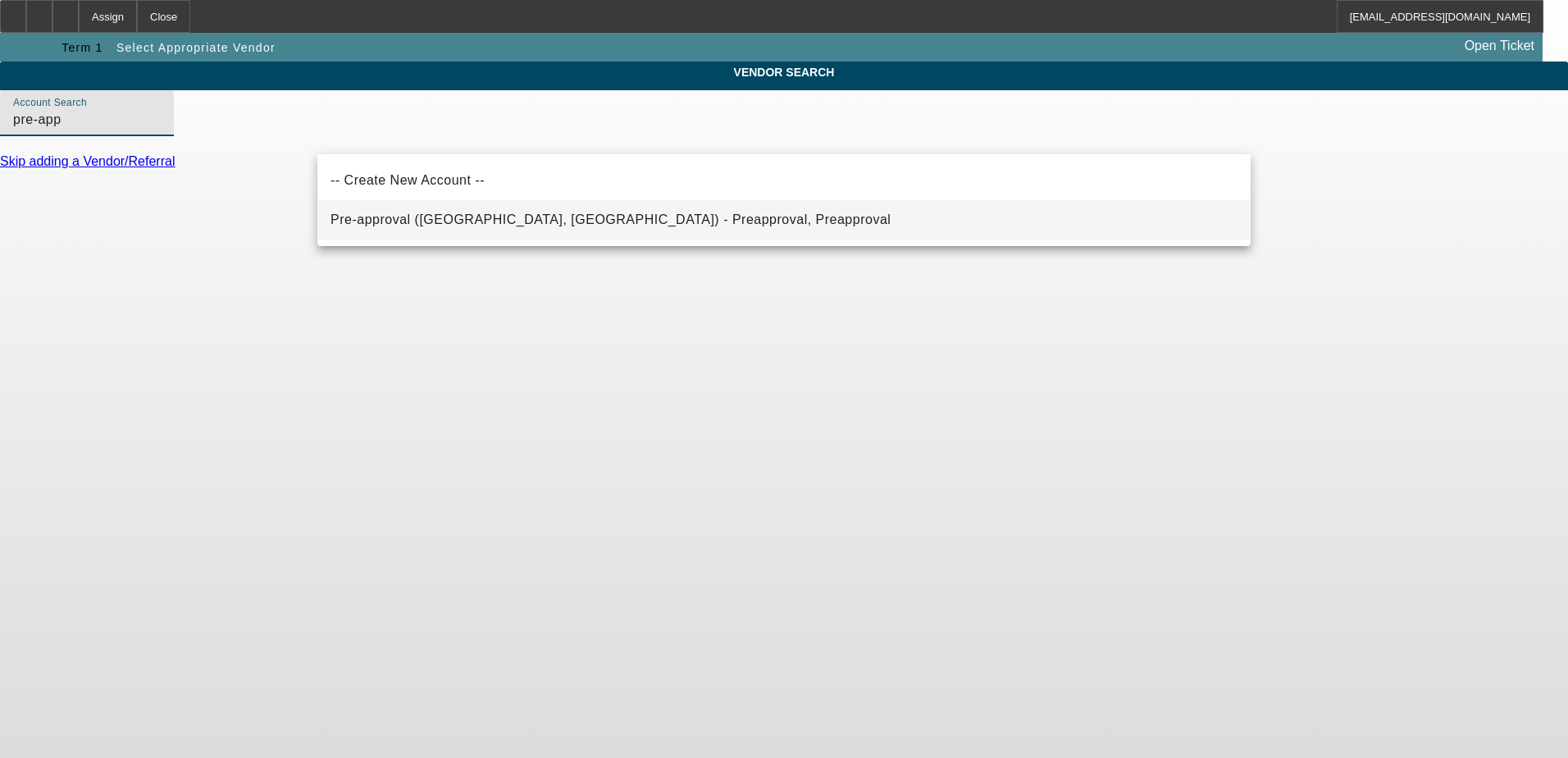
click at [527, 206] on mat-option "Pre-approval (Northbrook, IL) - Preapproval, Preapproval" at bounding box center [784, 220] width 933 height 39
type input "Pre-approval (Northbrook, IL) - Preapproval, Preapproval"
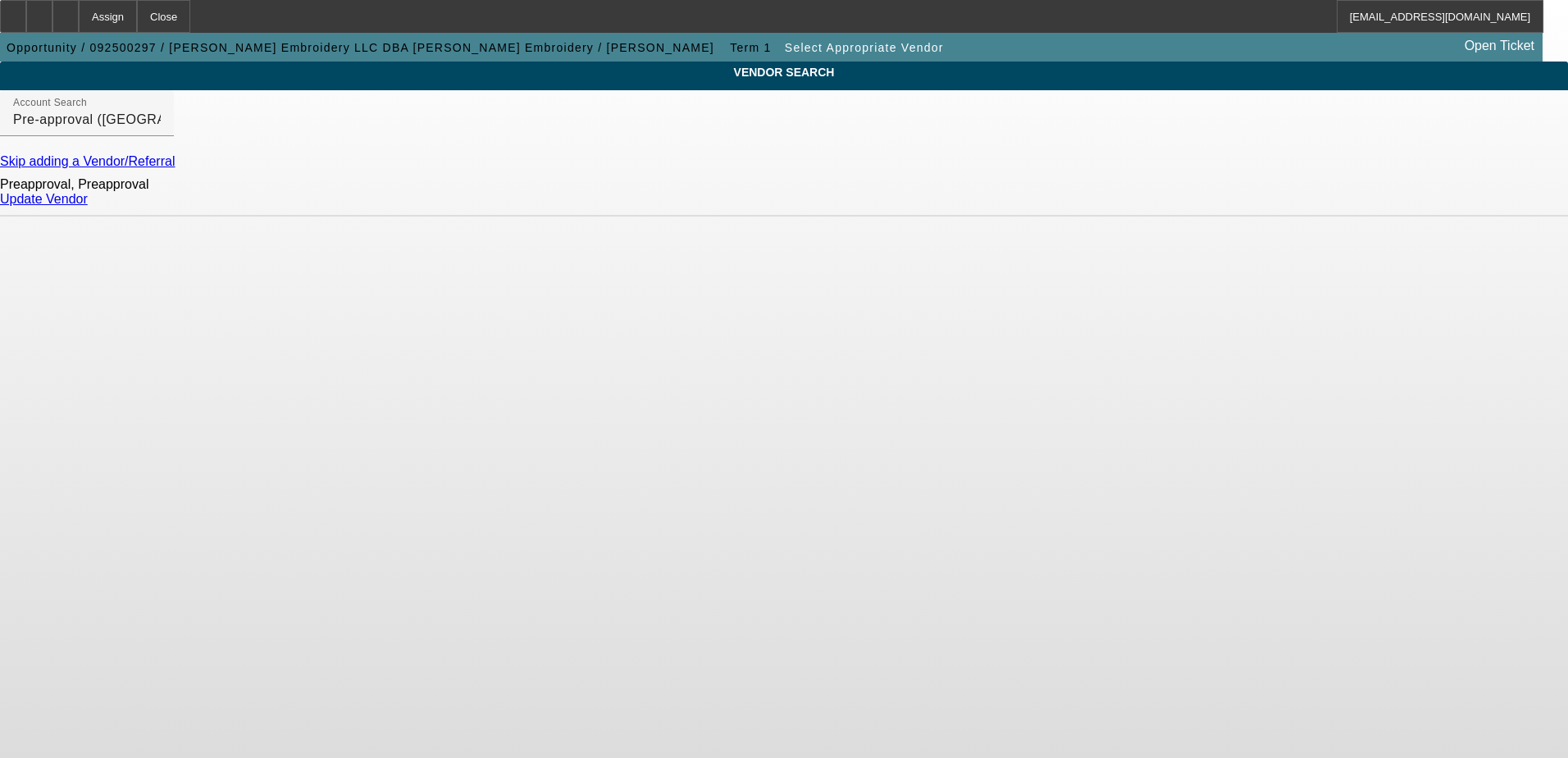
click at [88, 206] on link "Update Vendor" at bounding box center [44, 198] width 88 height 14
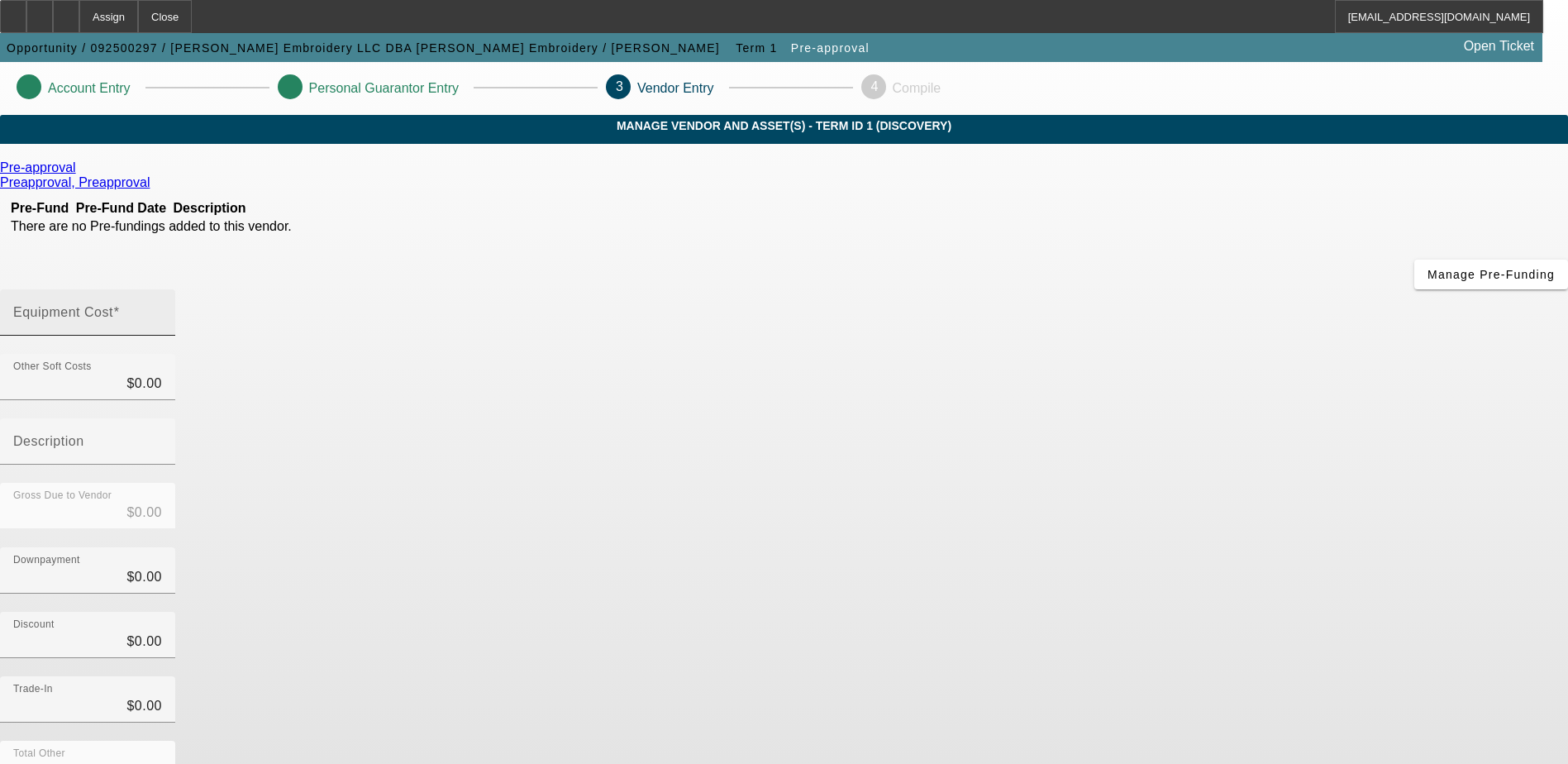
click at [162, 289] on div "Equipment Cost" at bounding box center [87, 312] width 148 height 46
type input "5"
type input "$5.00"
type input "56"
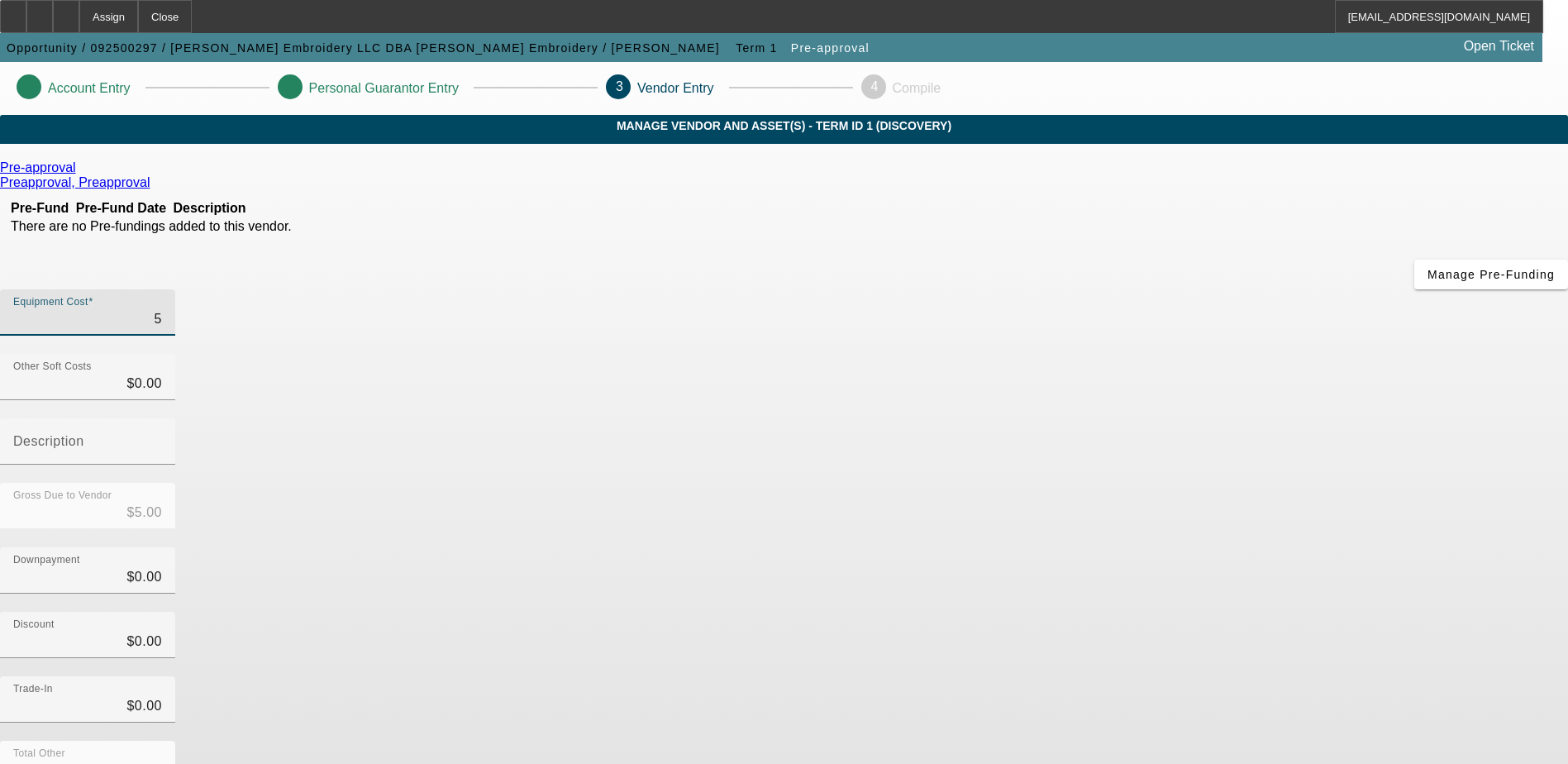
type input "$56.00"
type input "567"
type input "$567.00"
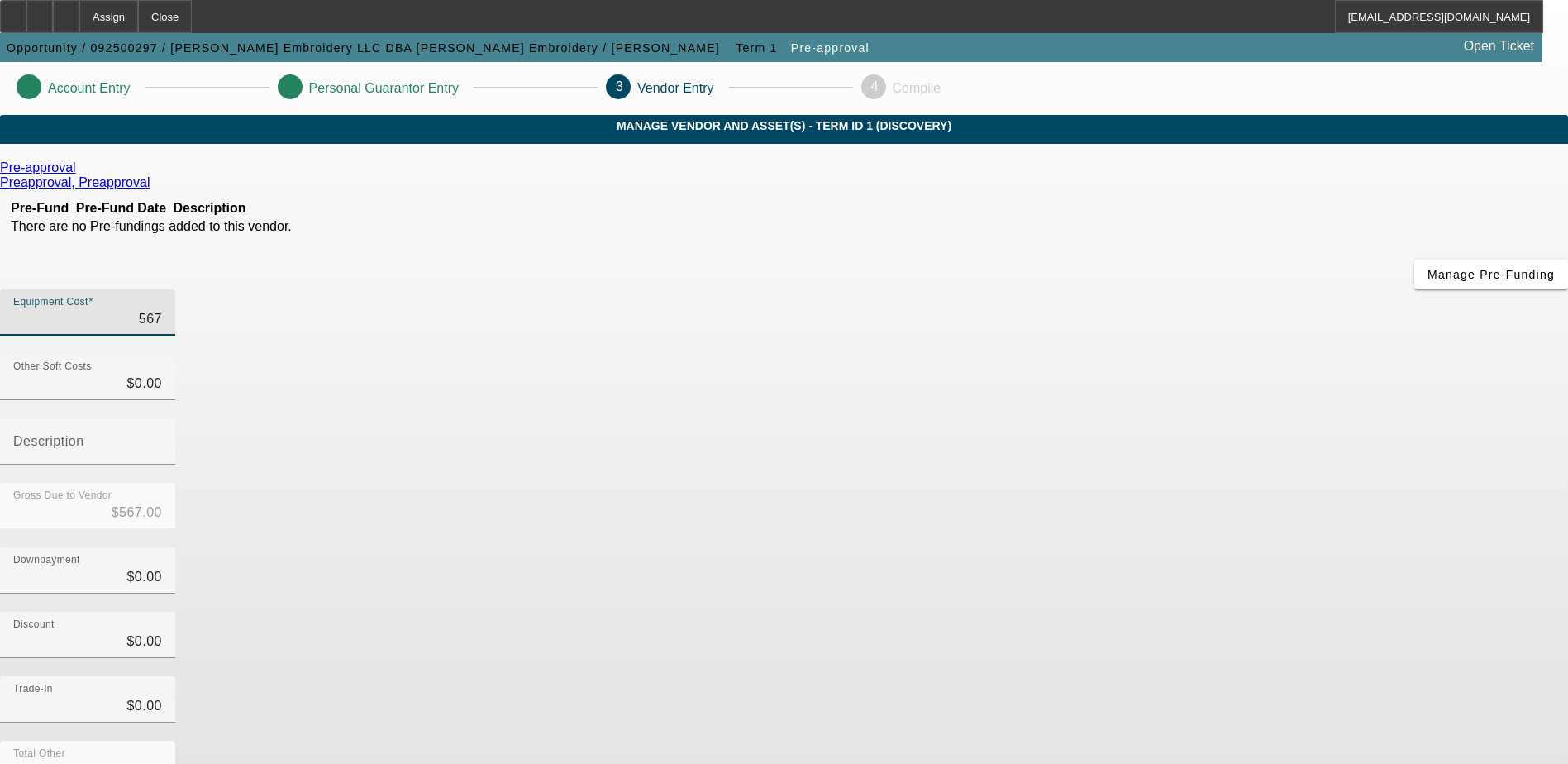
type input "5678"
type input "$5,678.00"
type input "56784"
type input "$56,784.00"
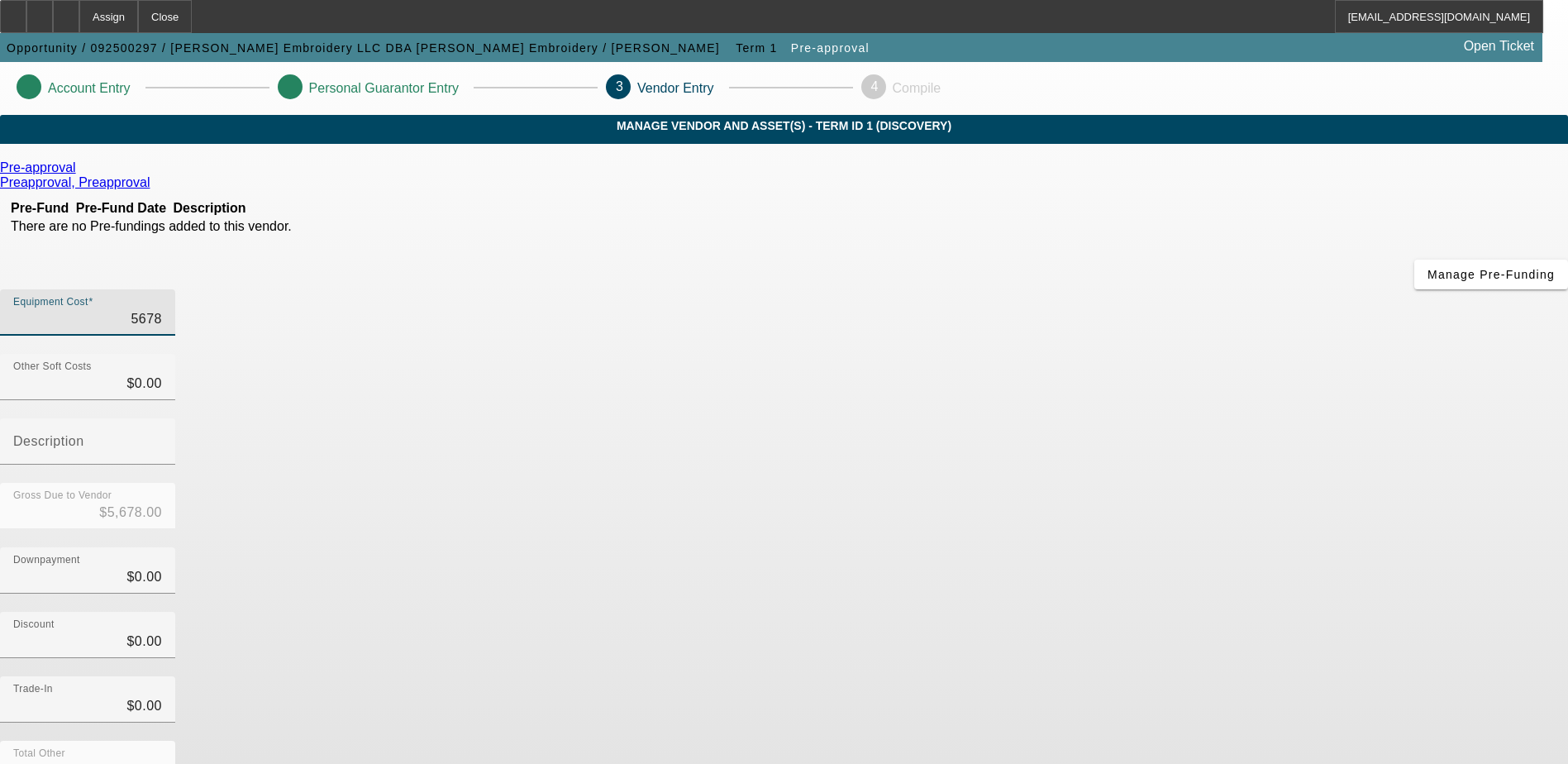
type input "$56,784.00"
click at [1104, 547] on div "Downpayment $0.00" at bounding box center [784, 579] width 1568 height 65
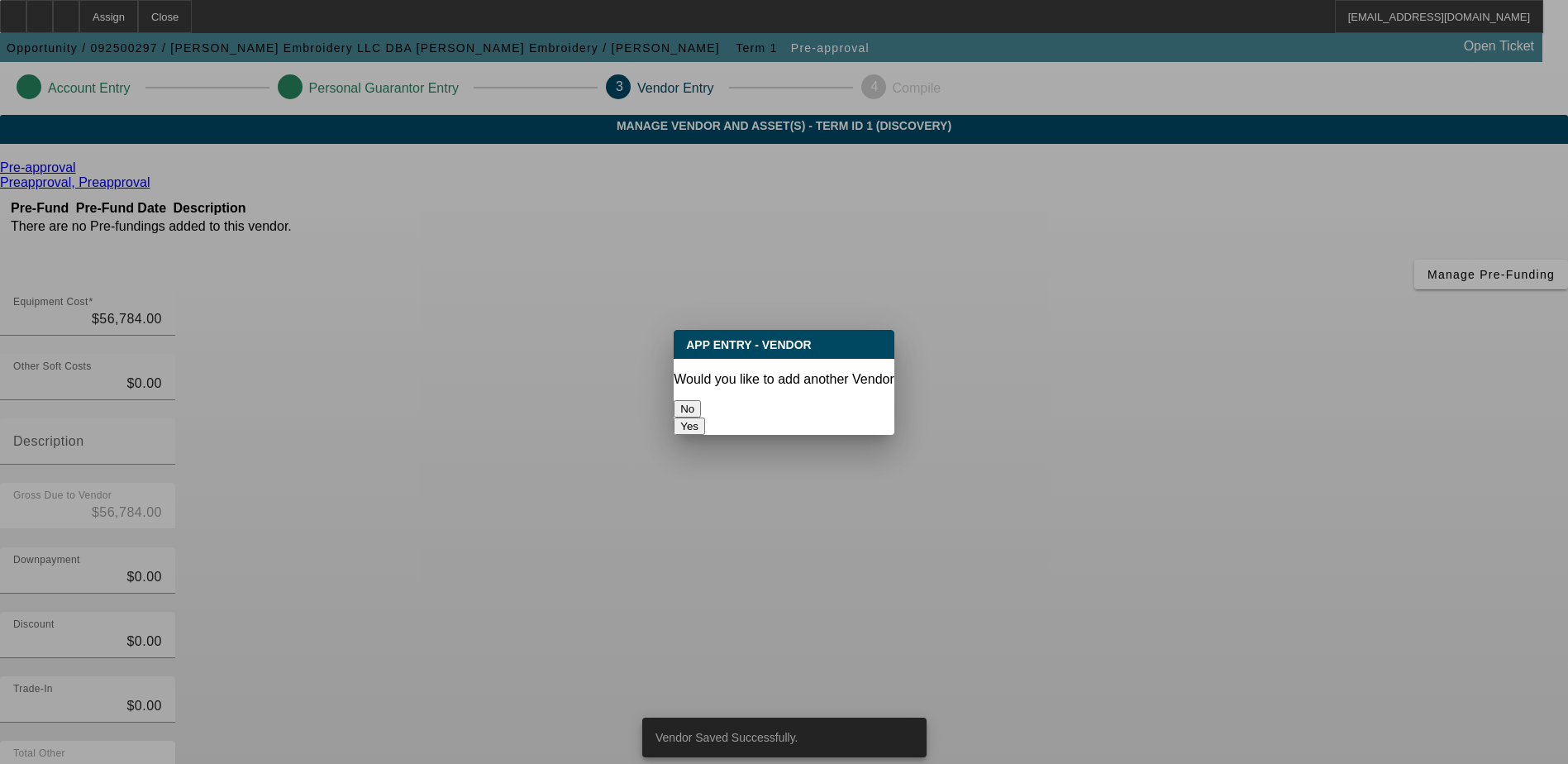
click at [701, 400] on button "No" at bounding box center [687, 408] width 27 height 17
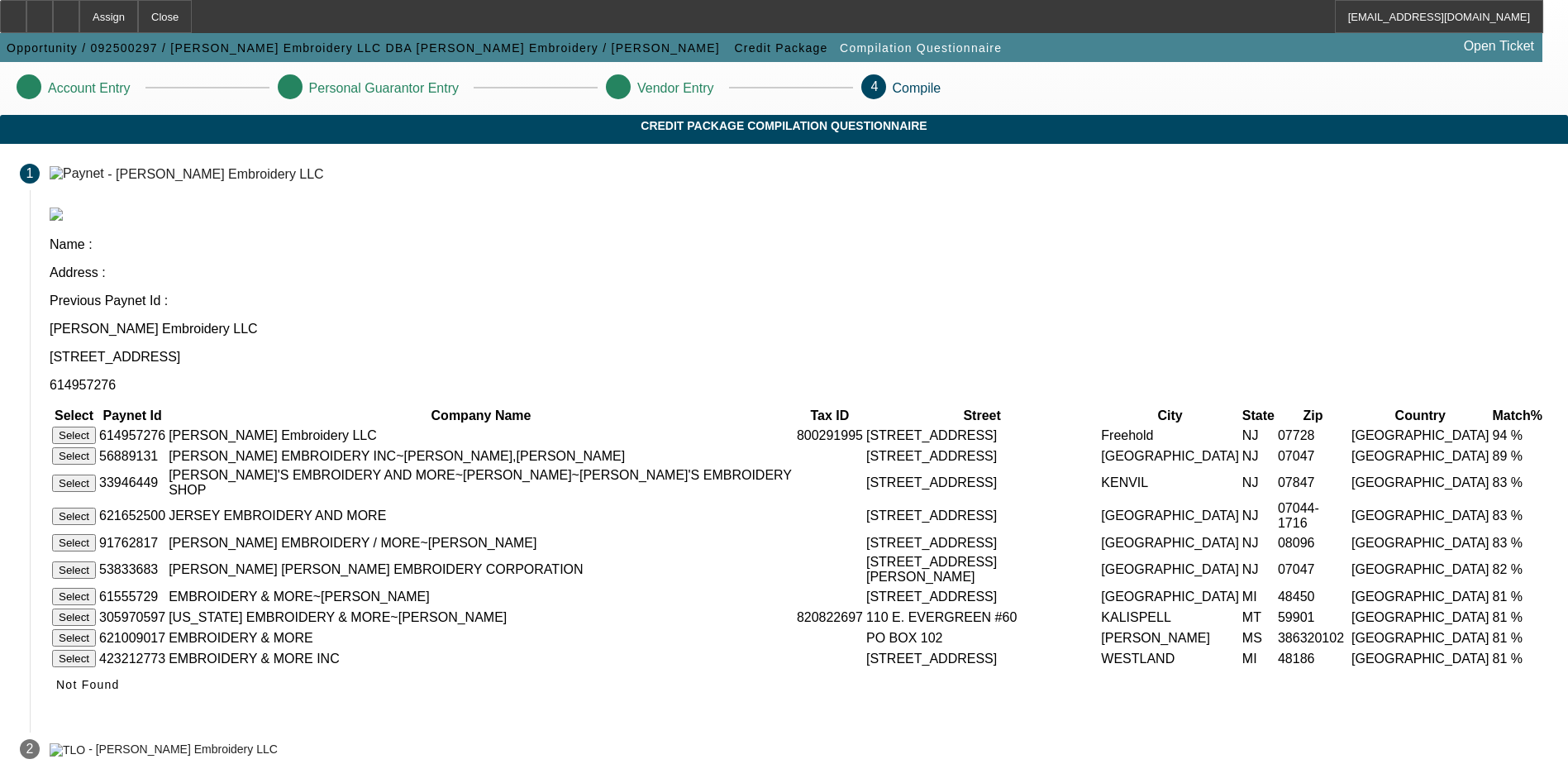
click at [96, 426] on button "Select" at bounding box center [73, 435] width 44 height 17
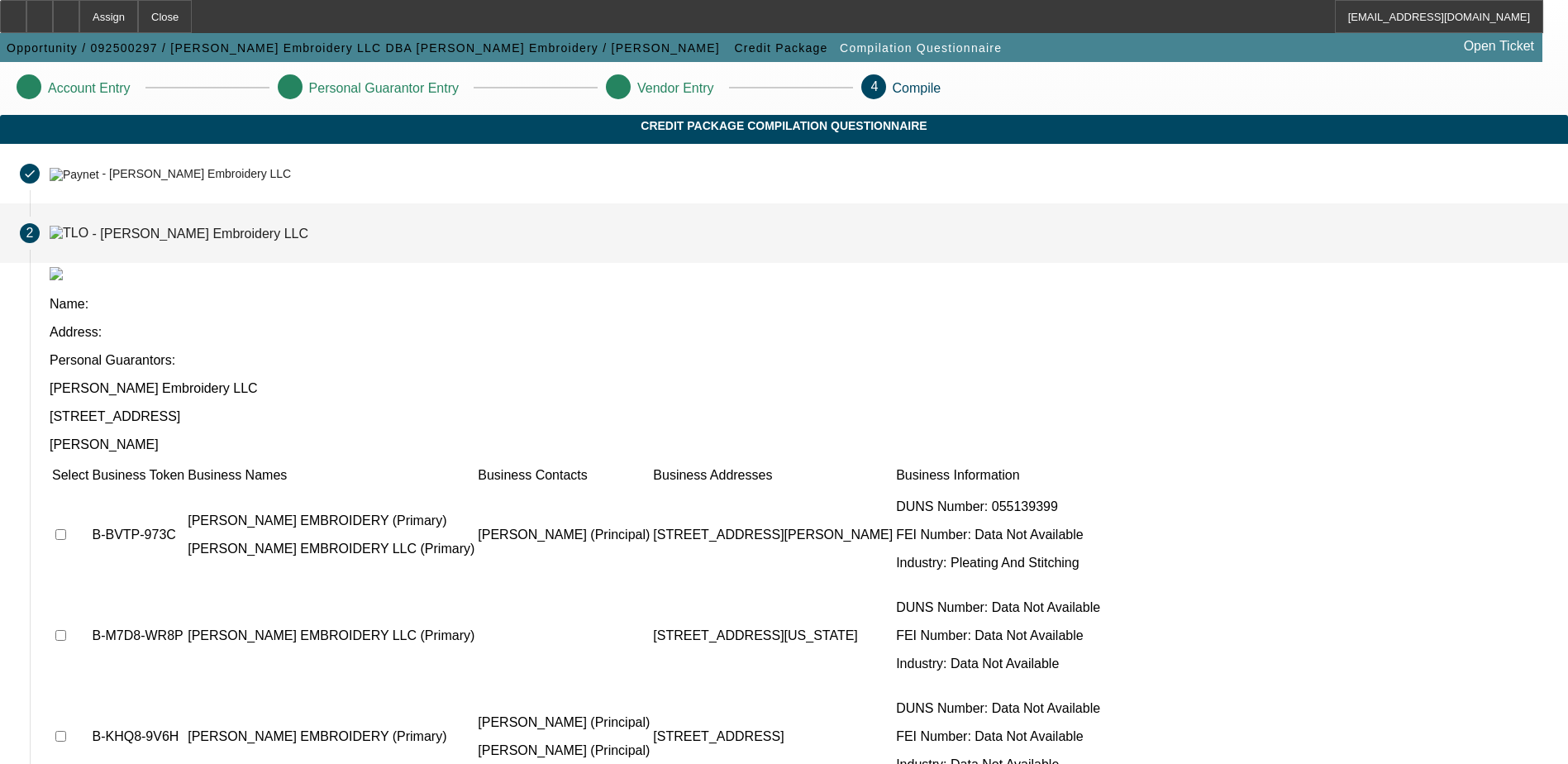
scroll to position [17, 0]
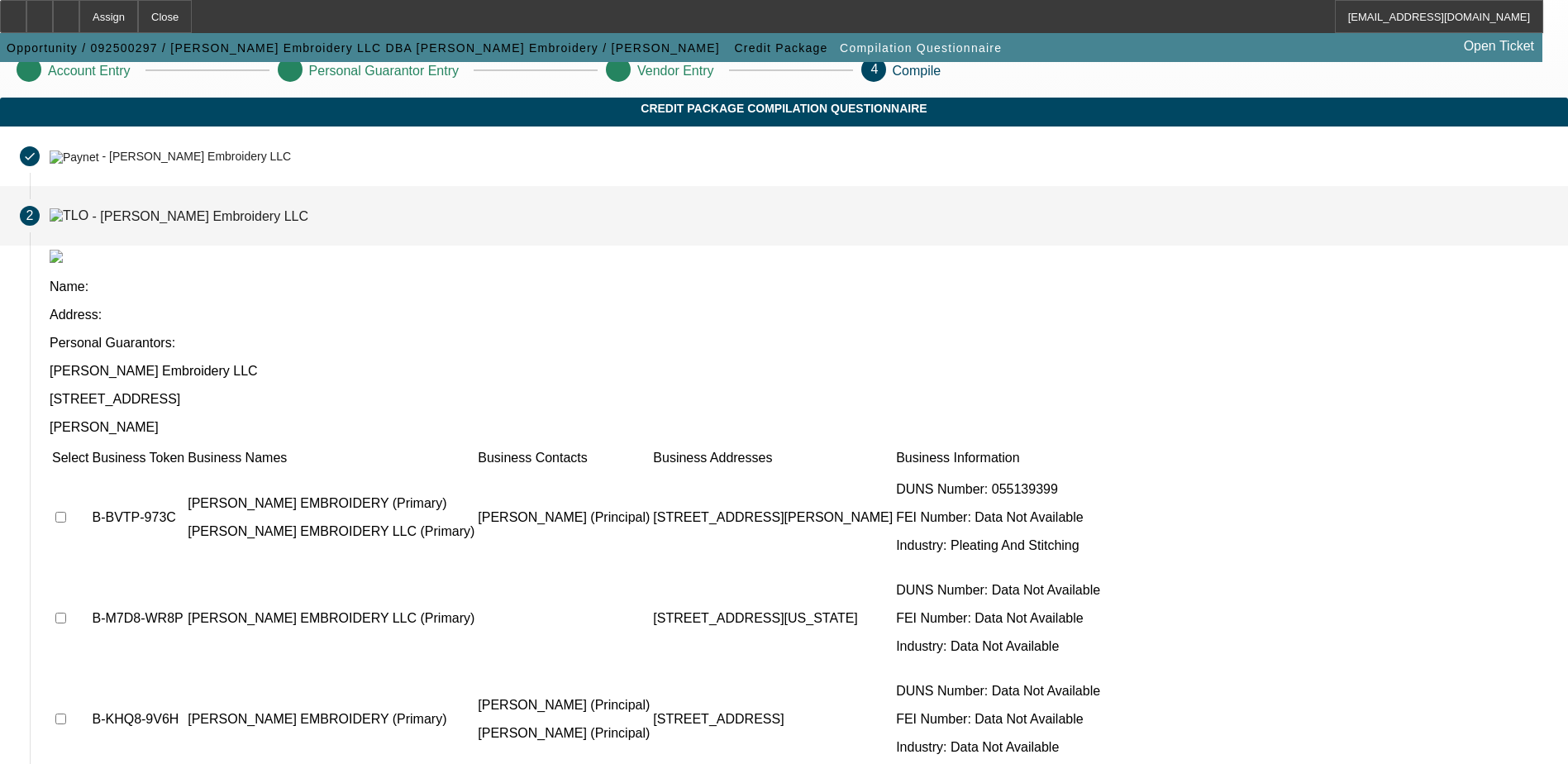
click at [66, 512] on input "checkbox" at bounding box center [60, 516] width 10 height 10
checkbox input "true"
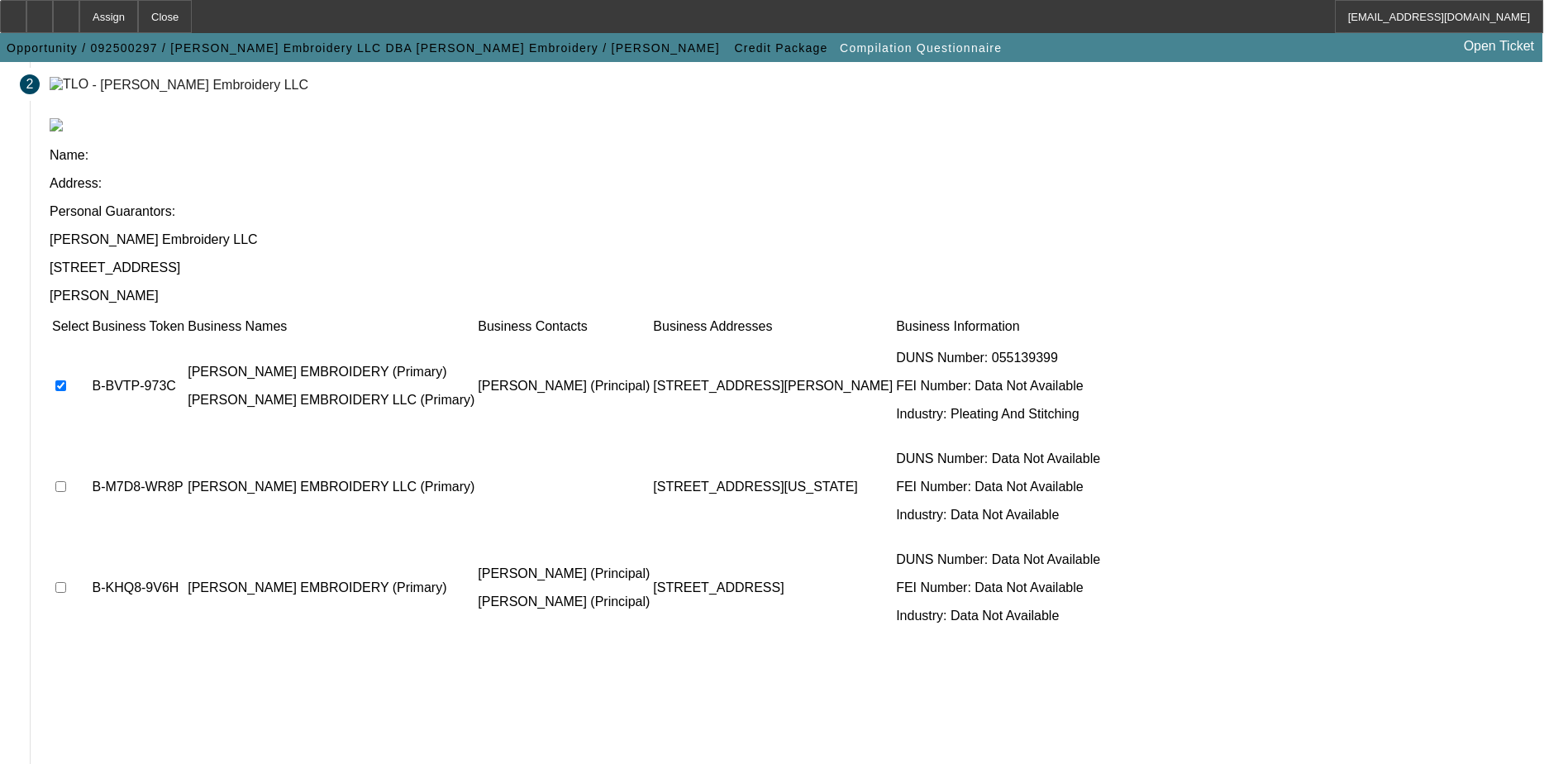
scroll to position [150, 0]
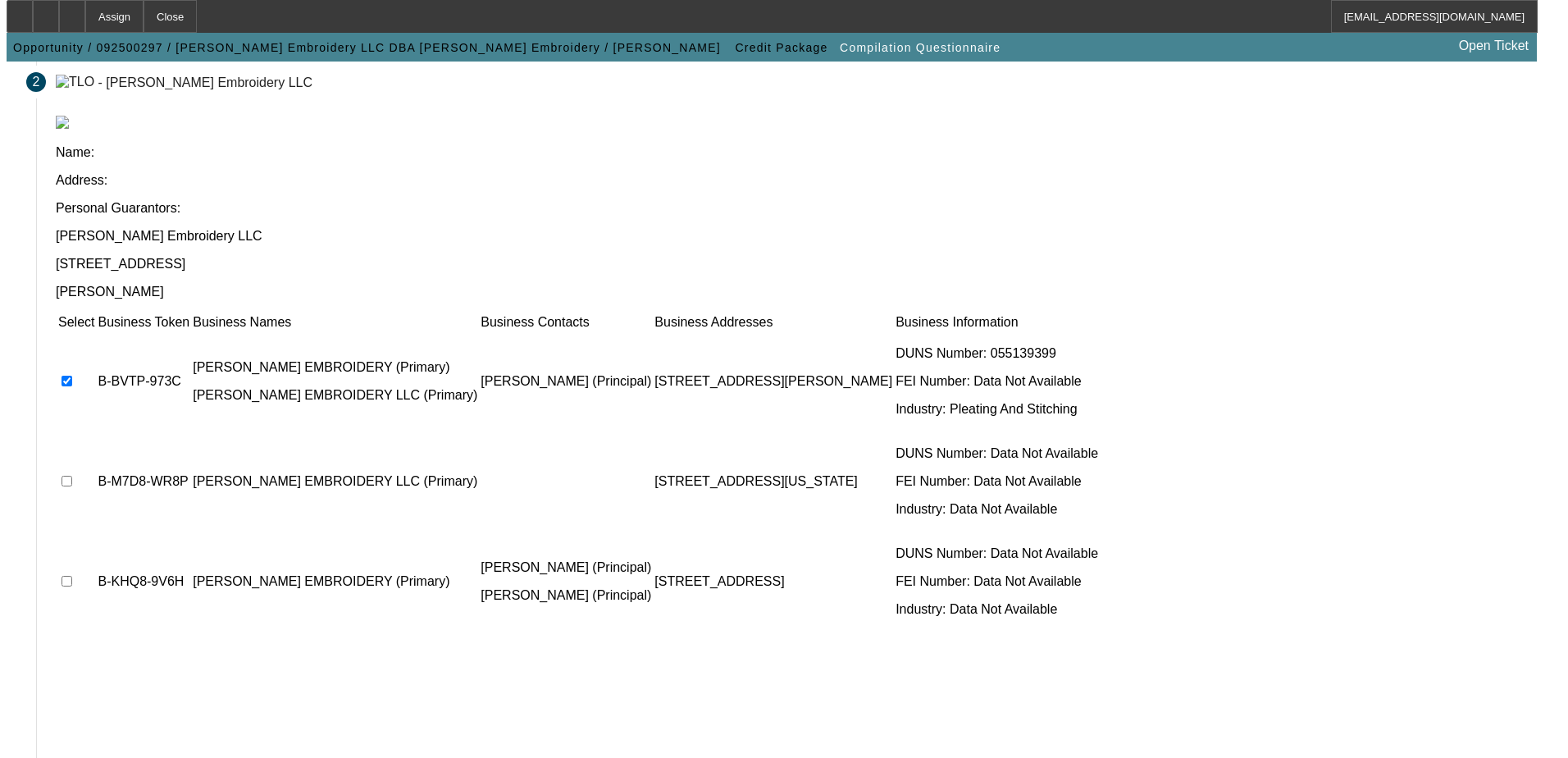
scroll to position [0, 0]
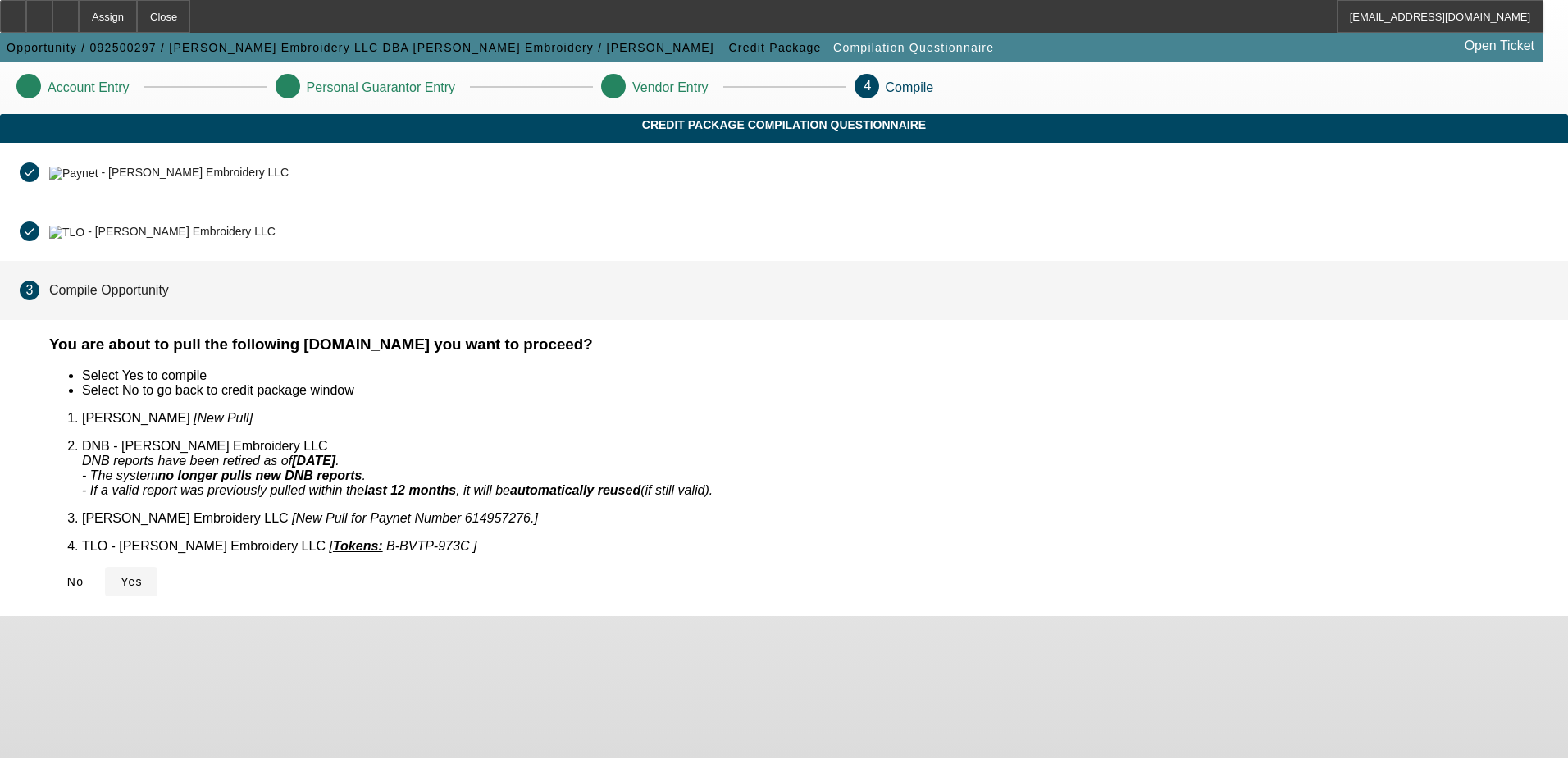
click at [120, 575] on icon at bounding box center [120, 581] width 0 height 13
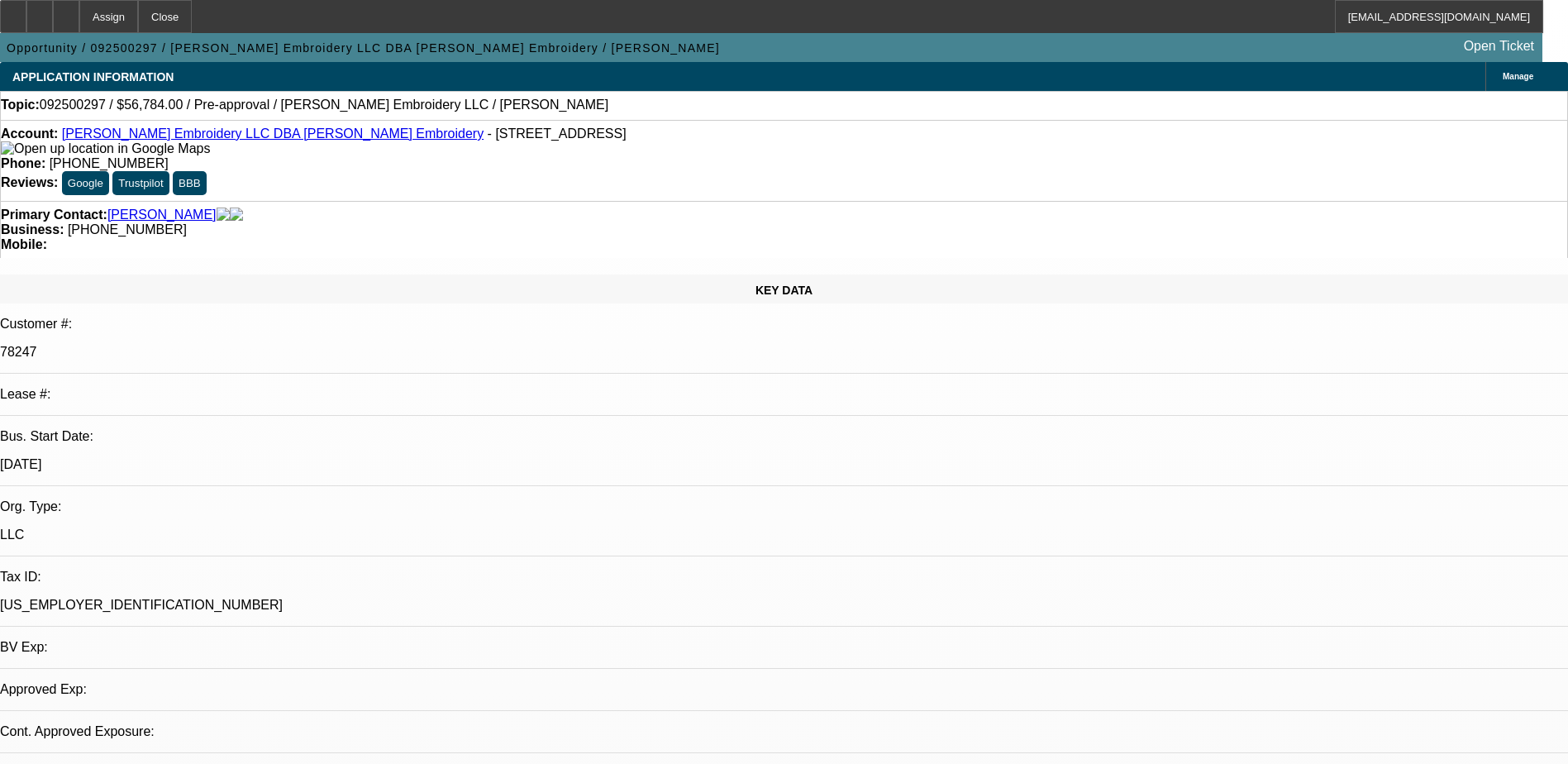
select select "0"
select select "2"
select select "0.1"
select select "1"
select select "2"
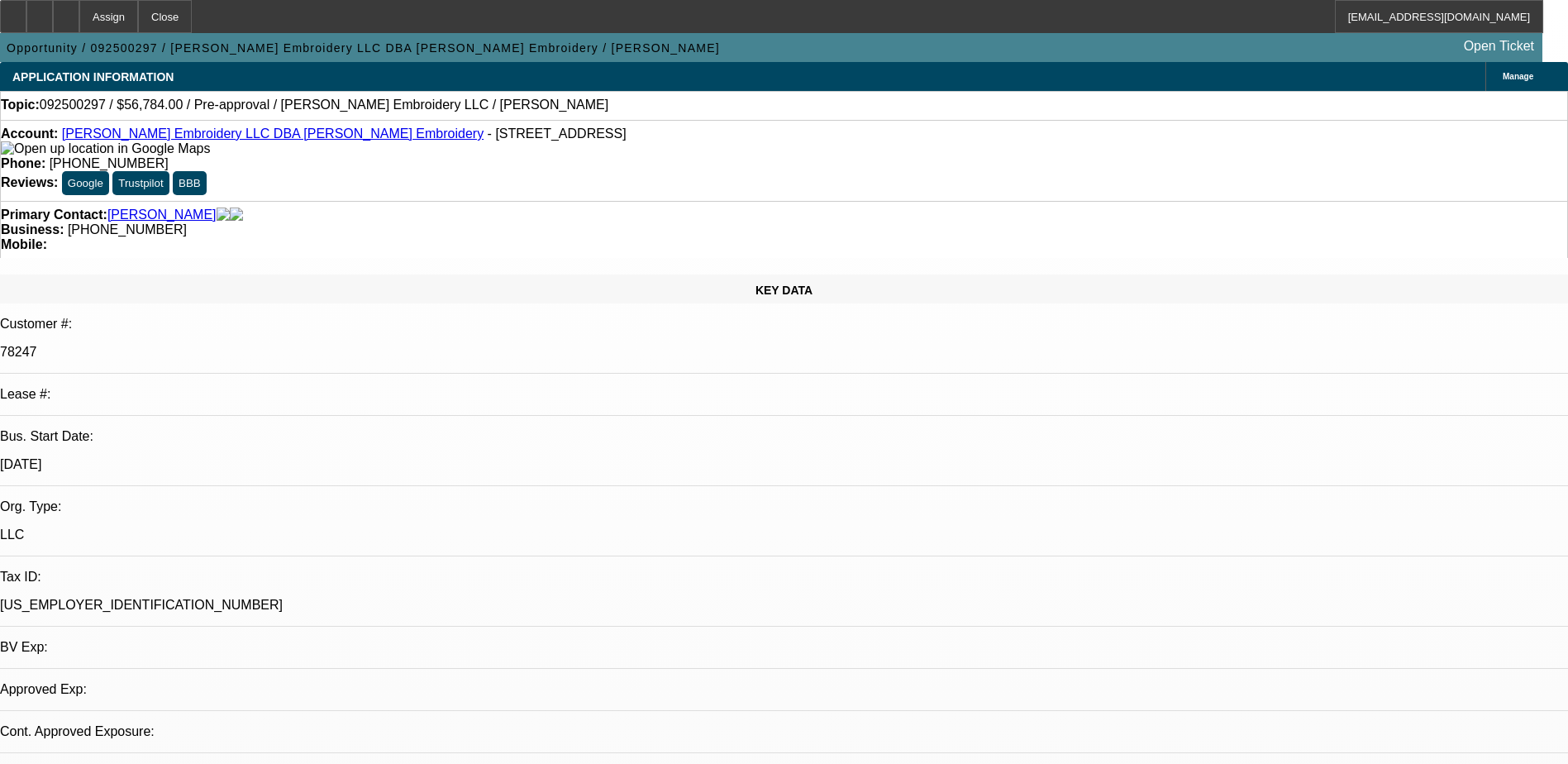
select select "4"
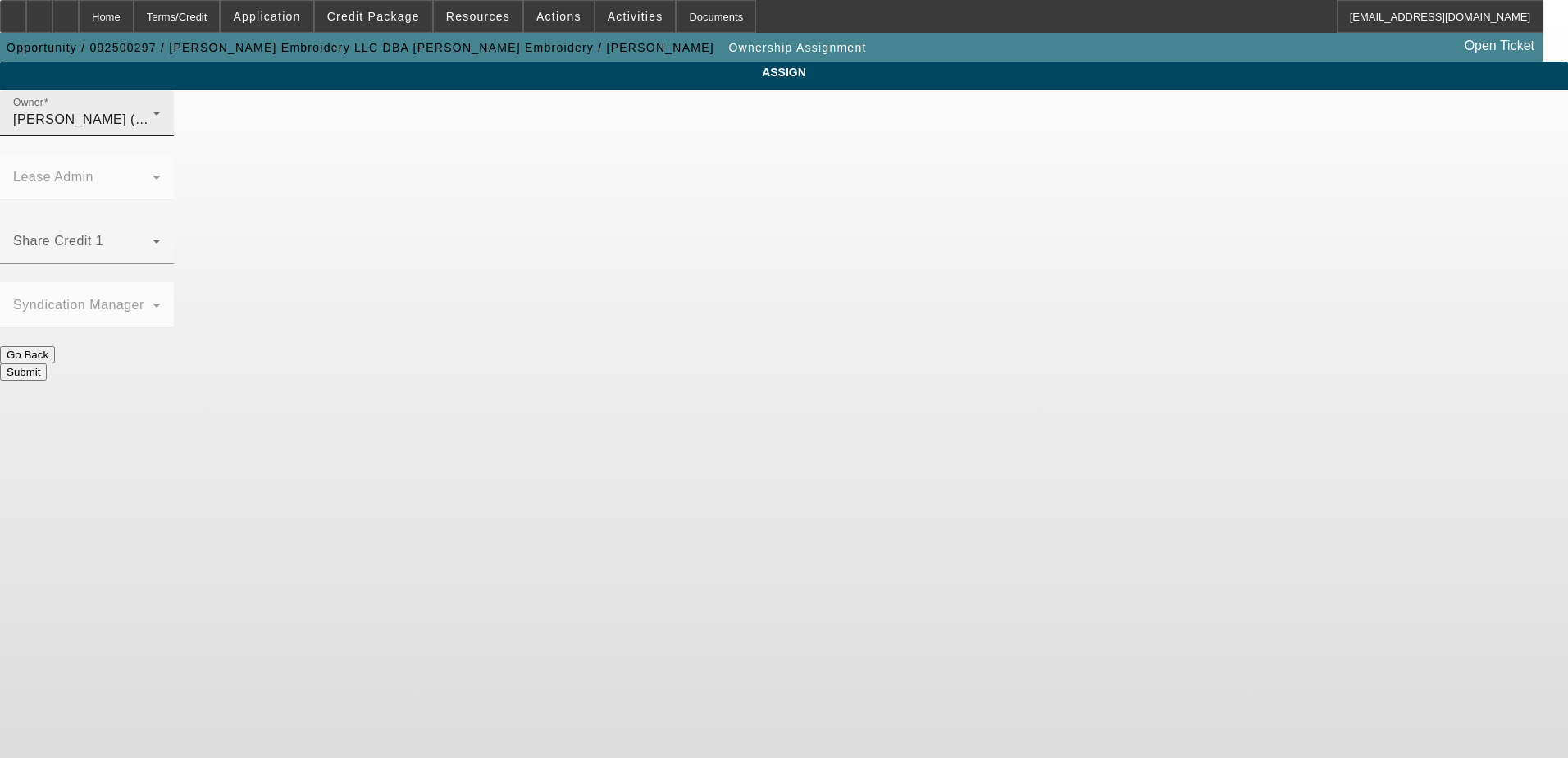
click at [153, 129] on div "Taylor, Lukas (Lvl 1)" at bounding box center [83, 119] width 140 height 20
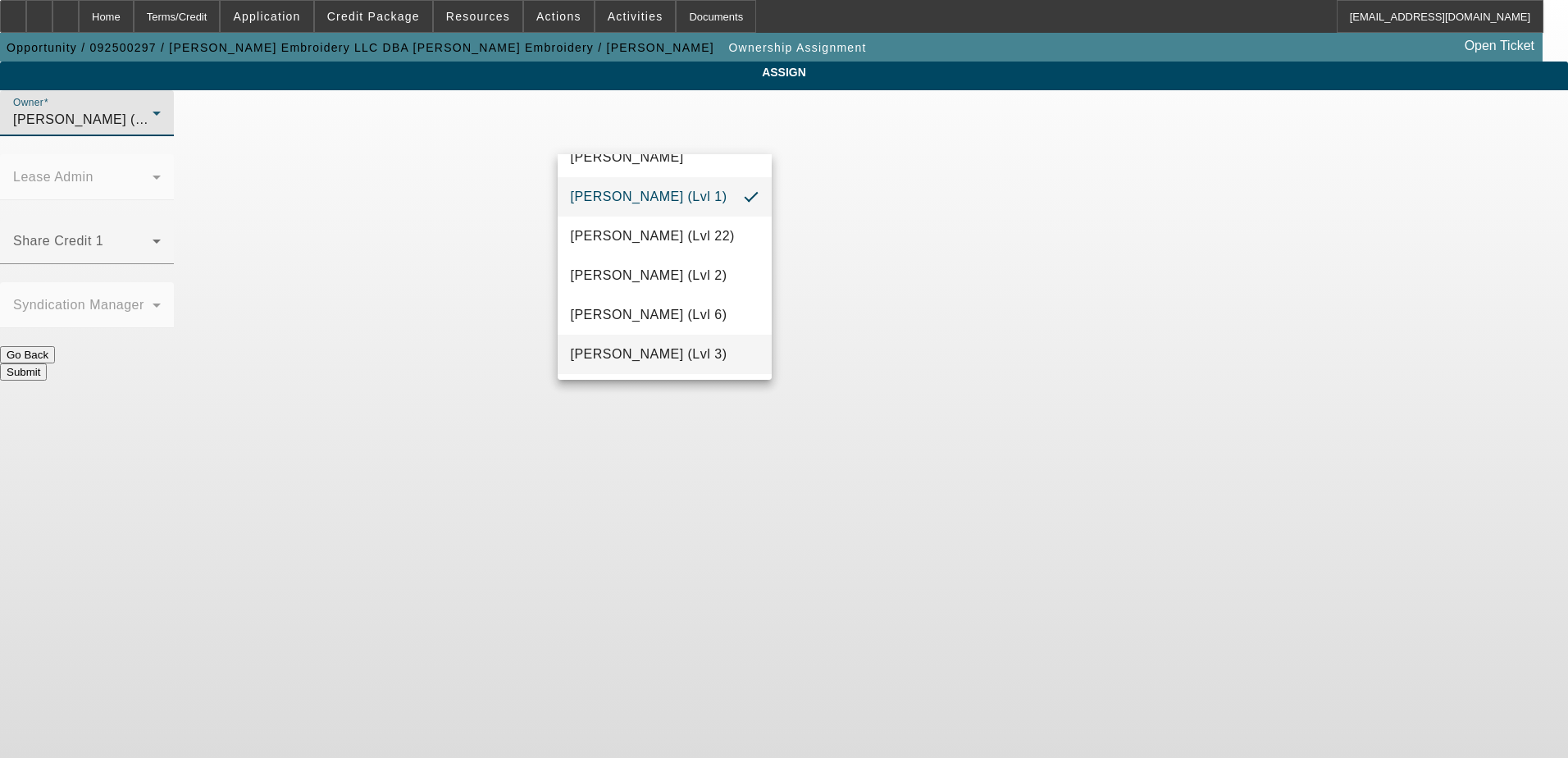
scroll to position [2385, 0]
click at [697, 237] on span "Wesolowski, John (Lvl 6)" at bounding box center [649, 235] width 156 height 20
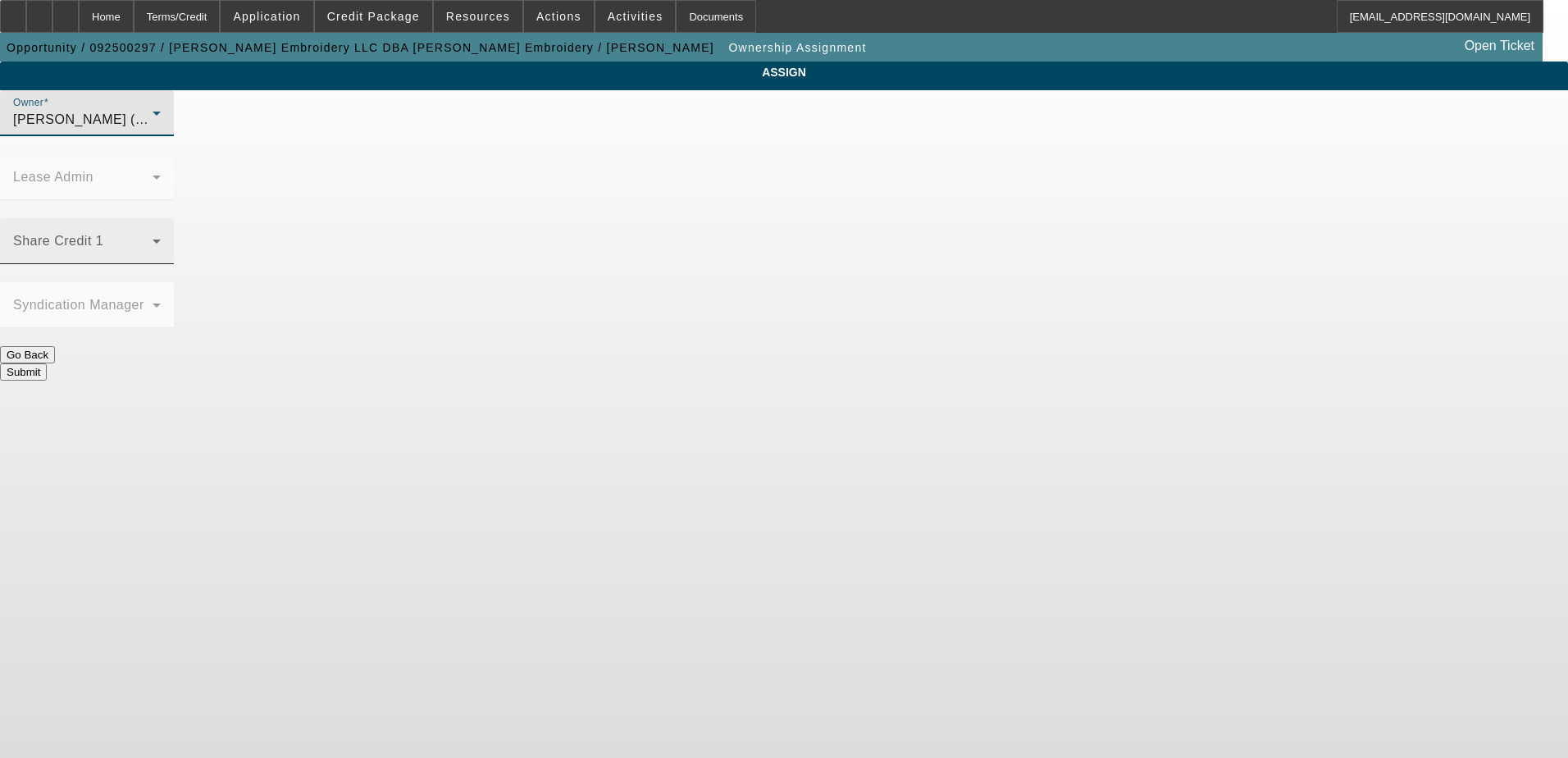
click at [153, 237] on span at bounding box center [83, 247] width 140 height 20
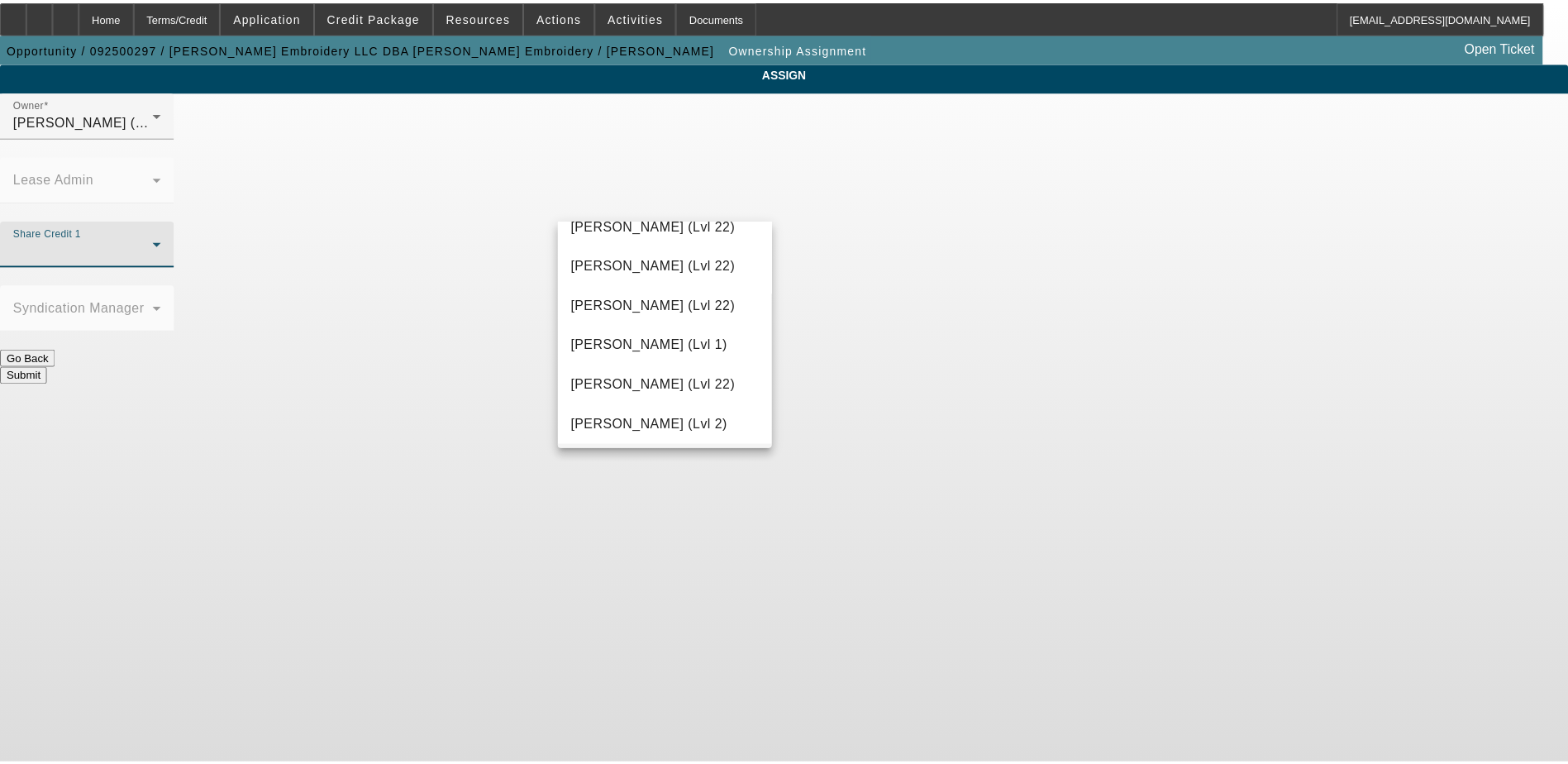
scroll to position [2040, 0]
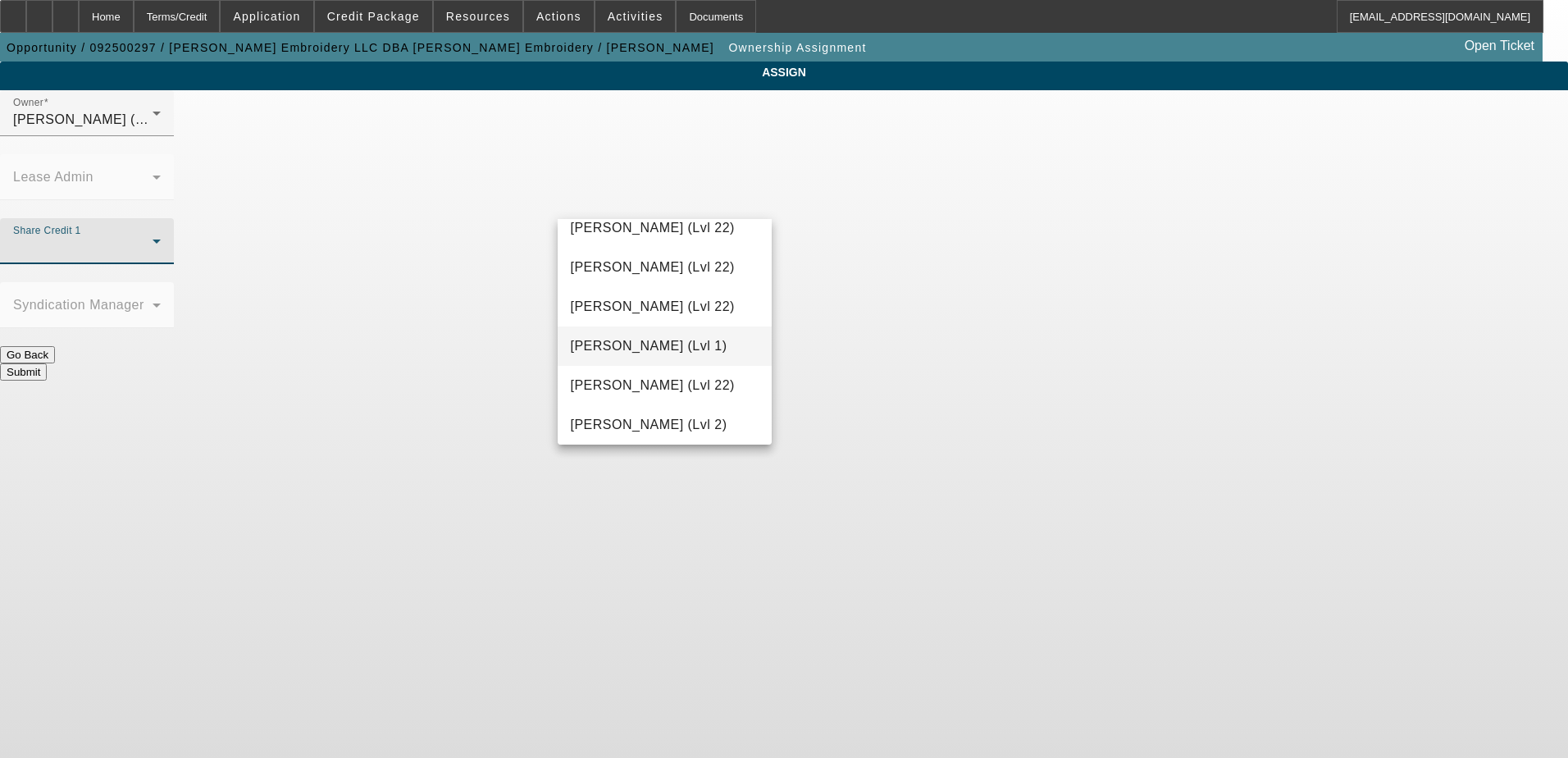
click at [691, 341] on span "Taylor, Lukas (Lvl 1)" at bounding box center [649, 345] width 156 height 20
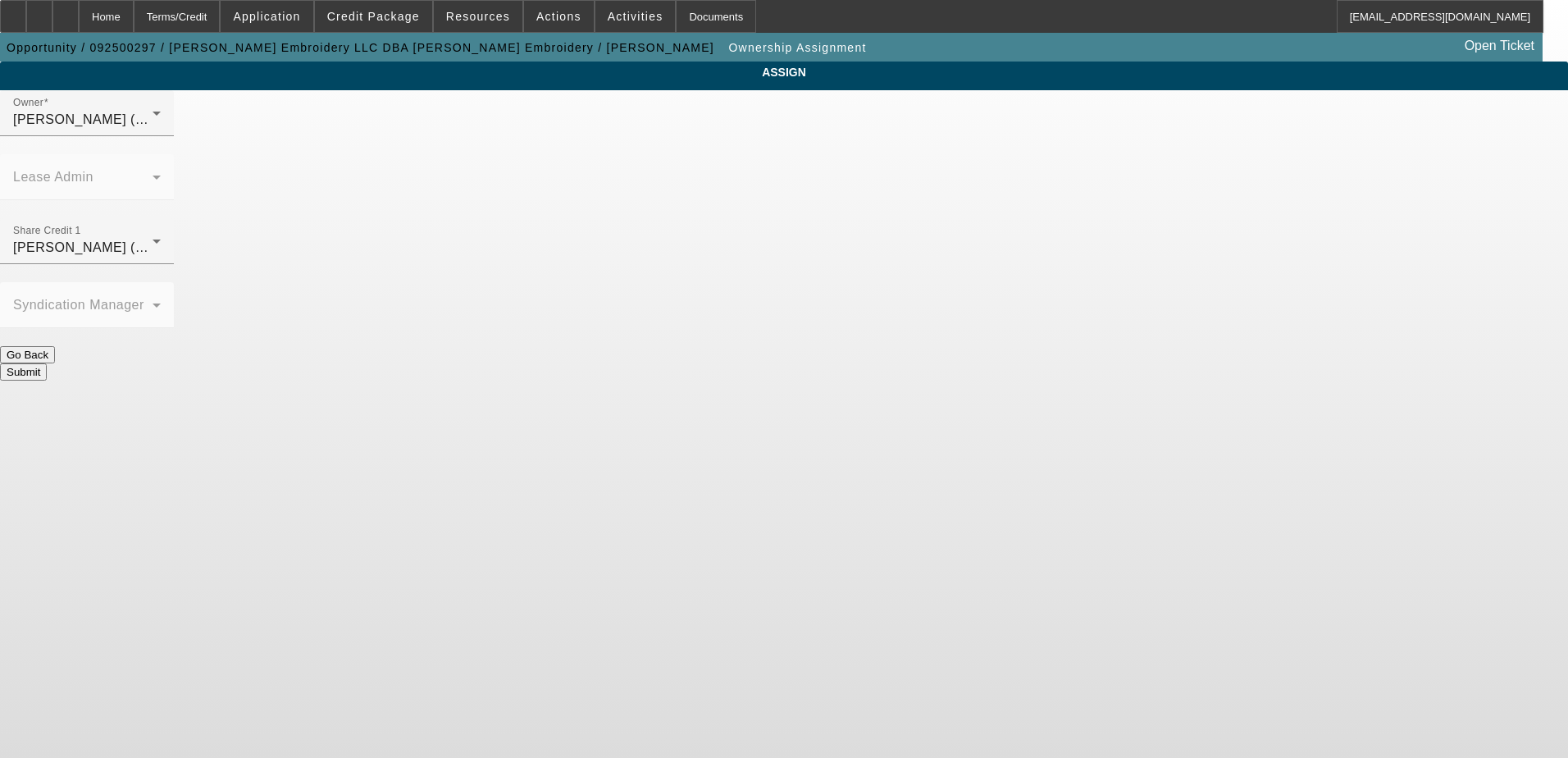
click at [47, 363] on button "Submit" at bounding box center [23, 372] width 47 height 17
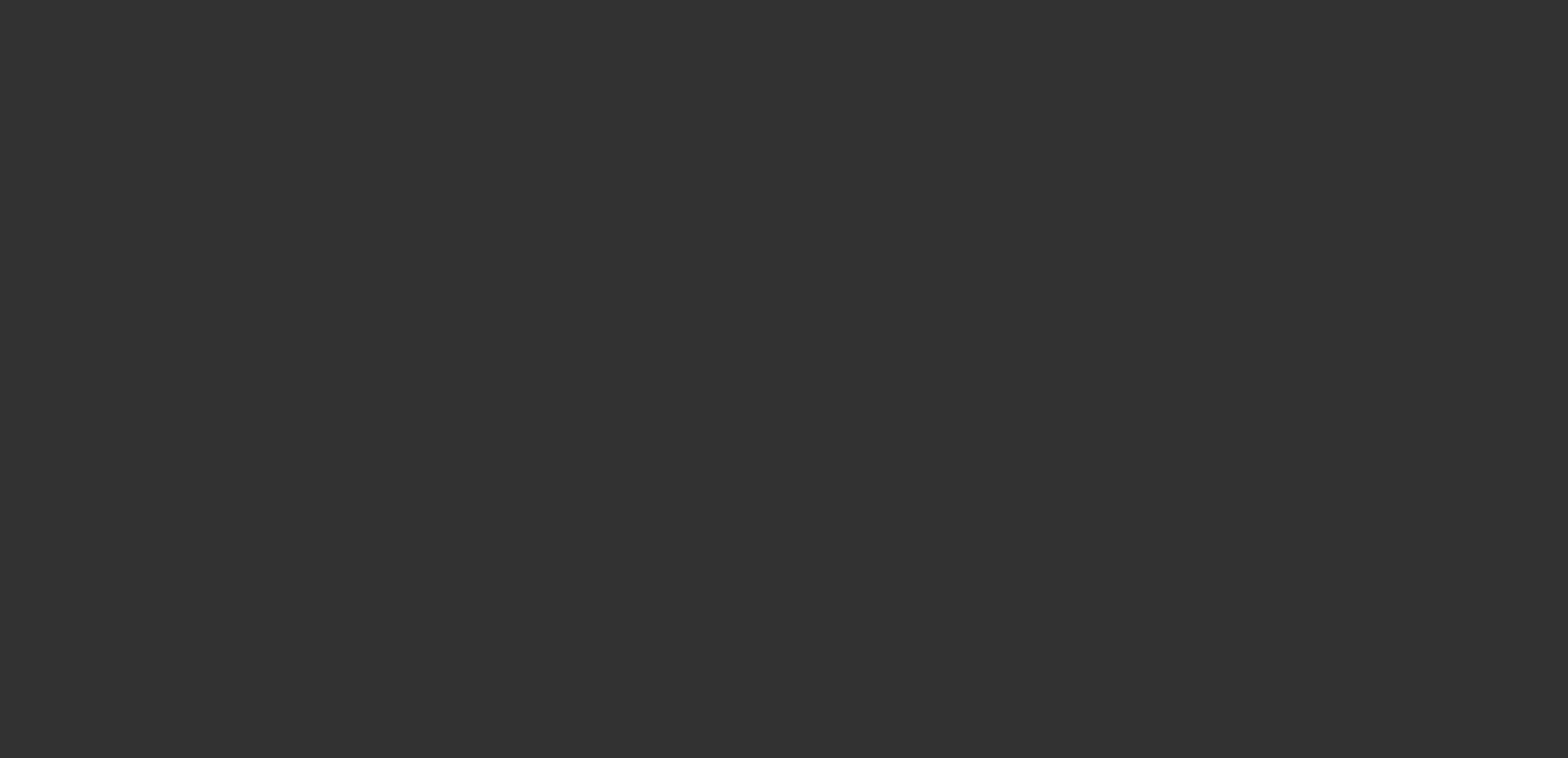
select select "0"
select select "2"
select select "0.1"
select select "4"
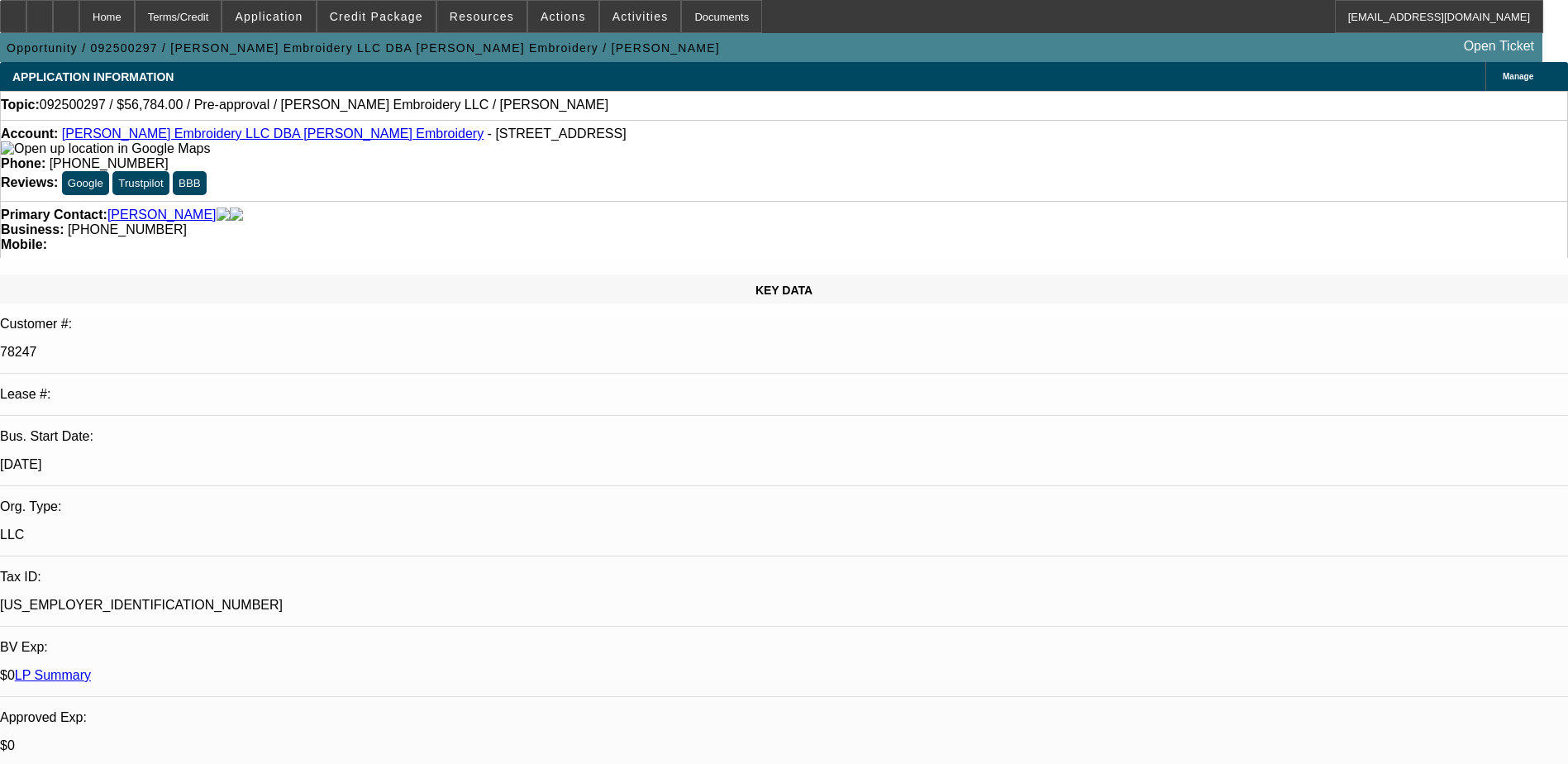
click at [26, 17] on div at bounding box center [13, 16] width 26 height 33
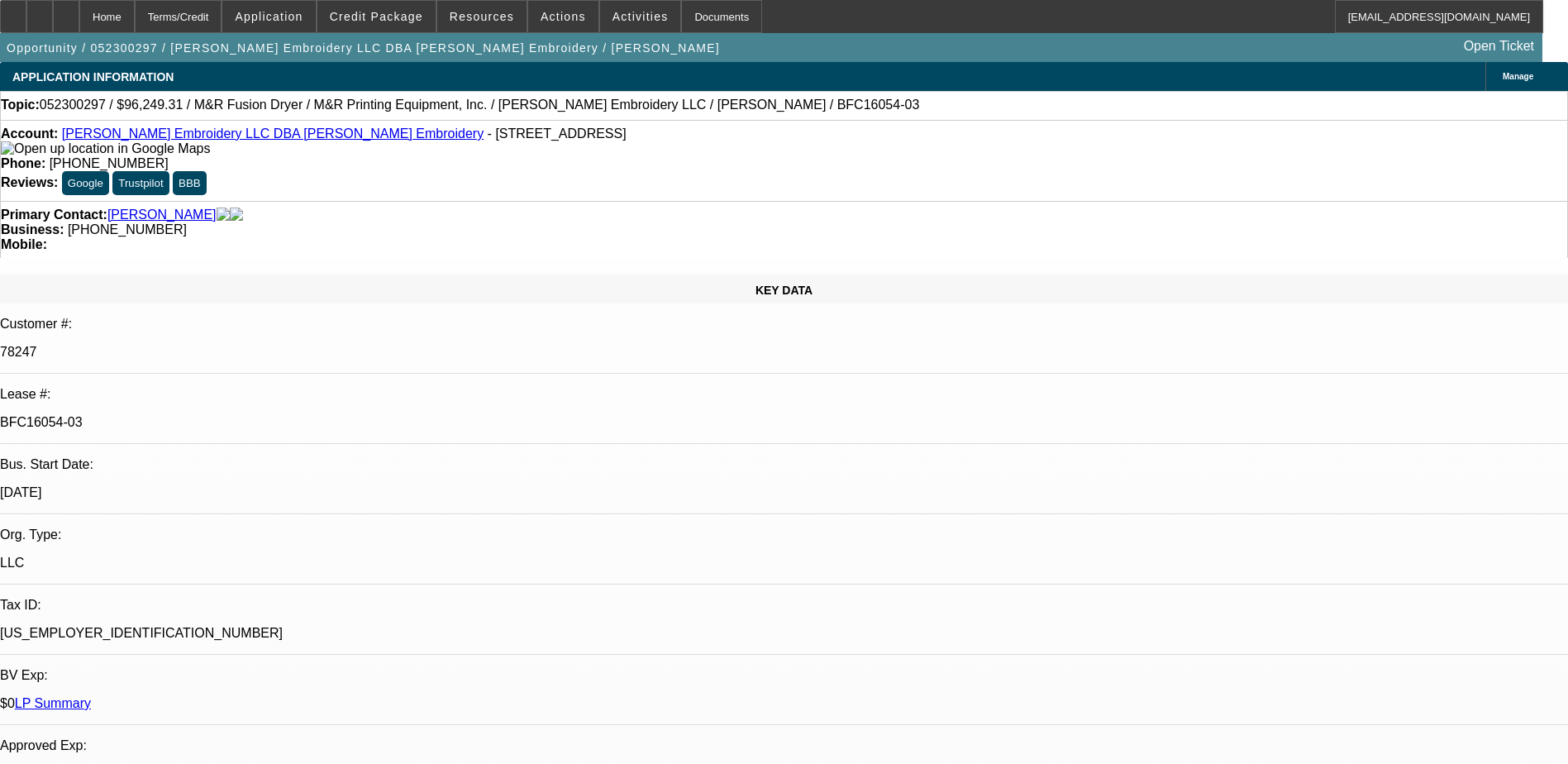
select select "0"
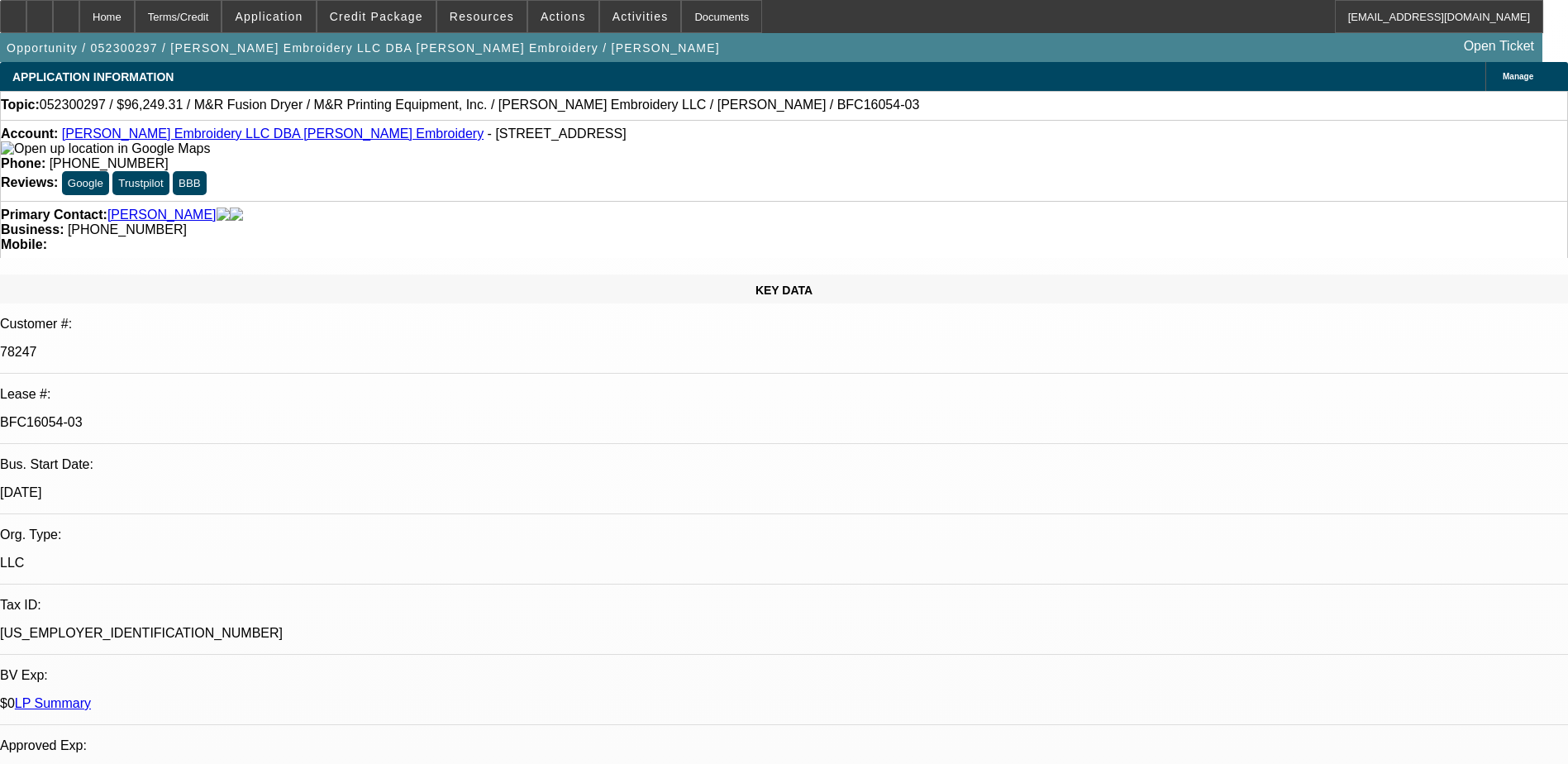
select select "0"
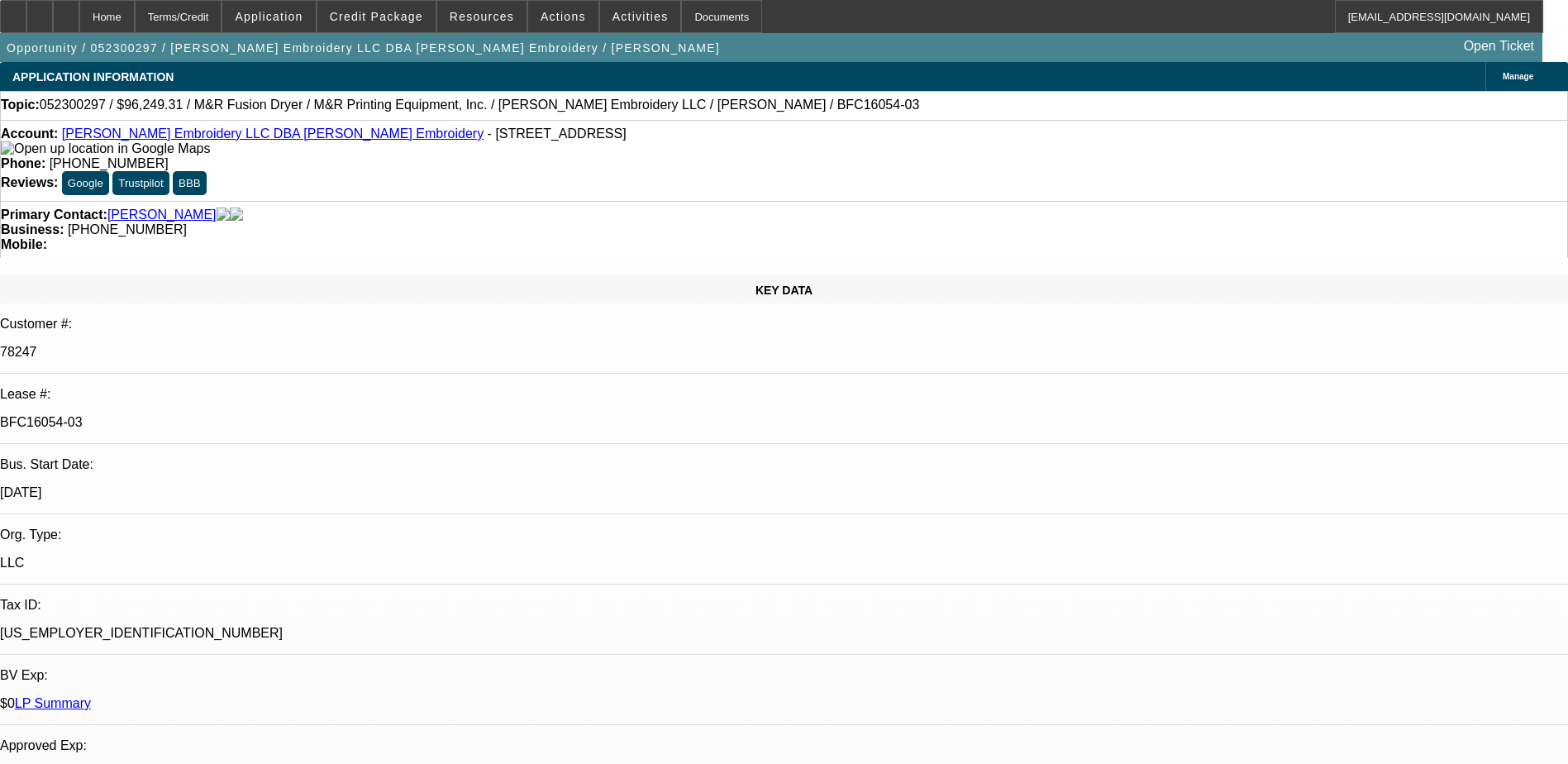
select select "0"
select select "1"
select select "6"
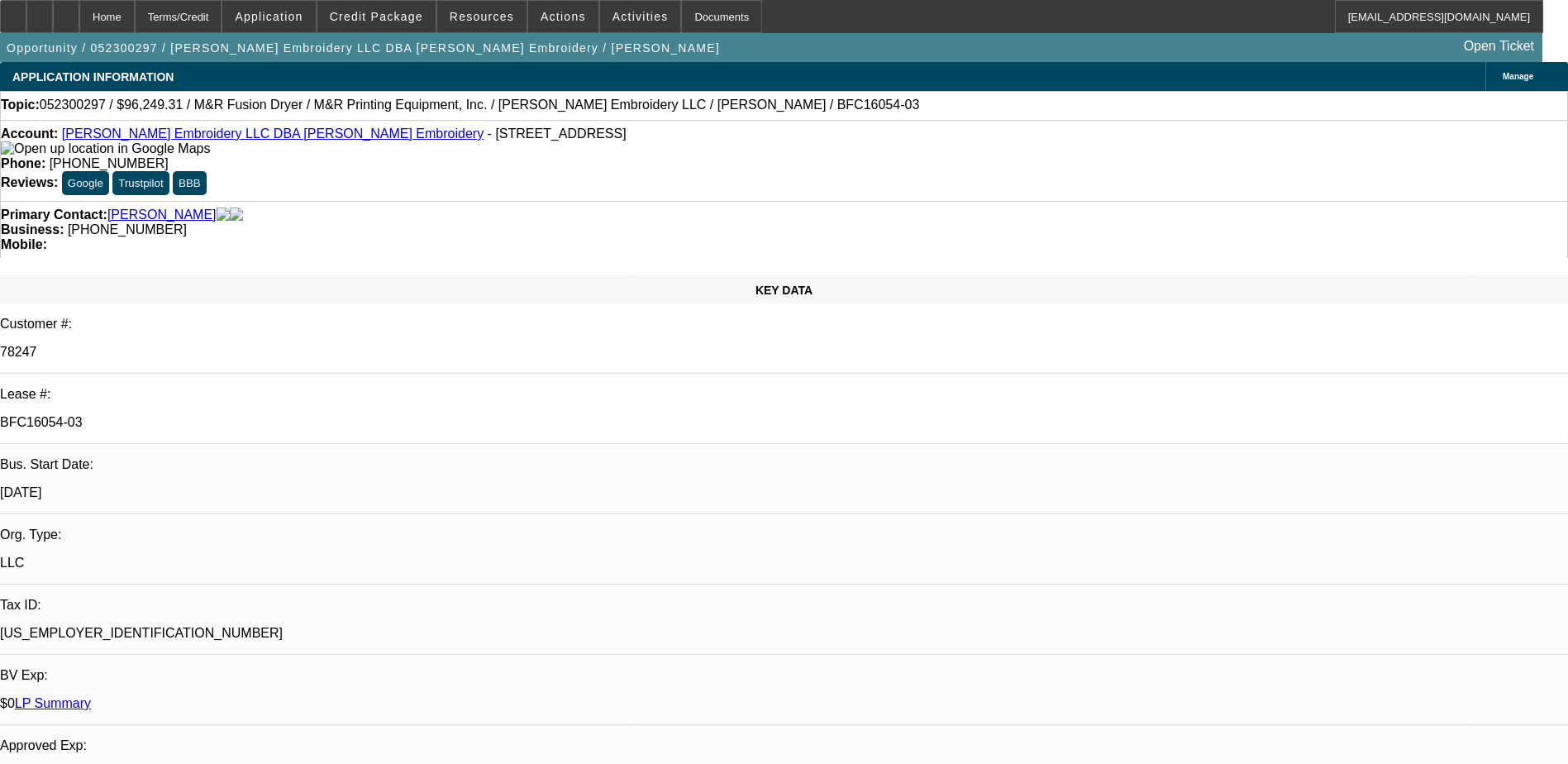
select select "1"
select select "6"
select select "1"
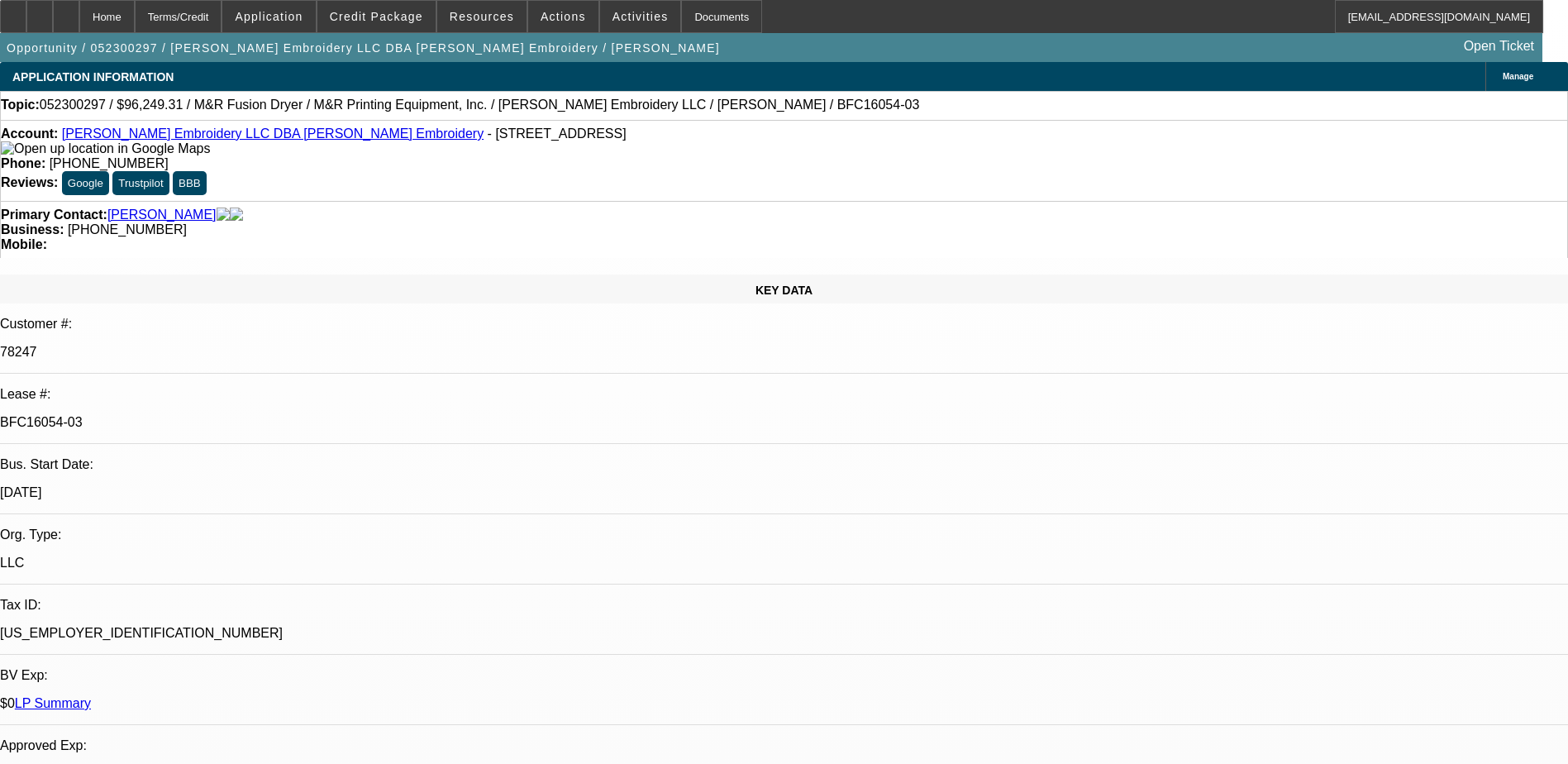
select select "6"
select select "1"
select select "6"
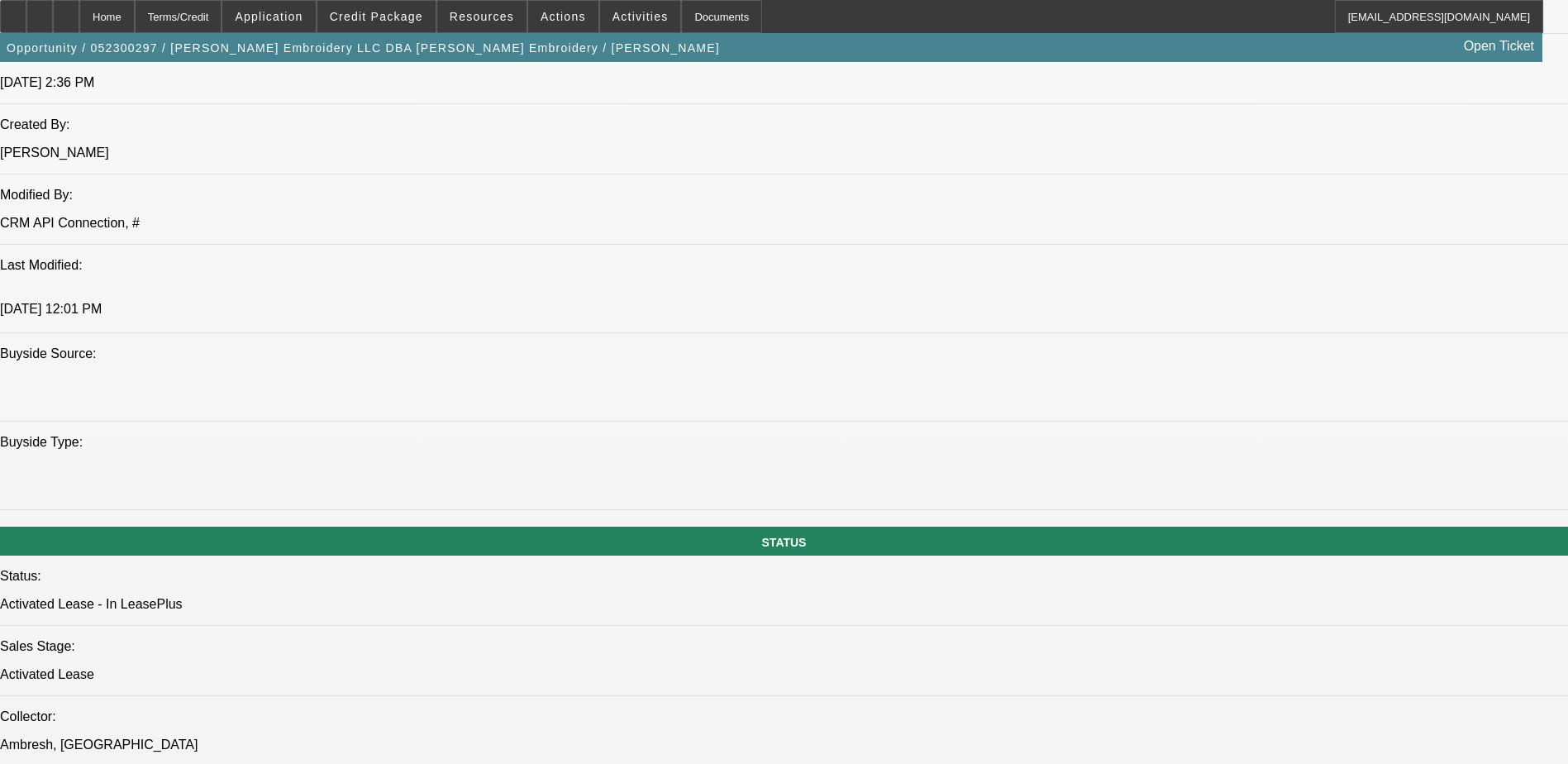
scroll to position [2066, 0]
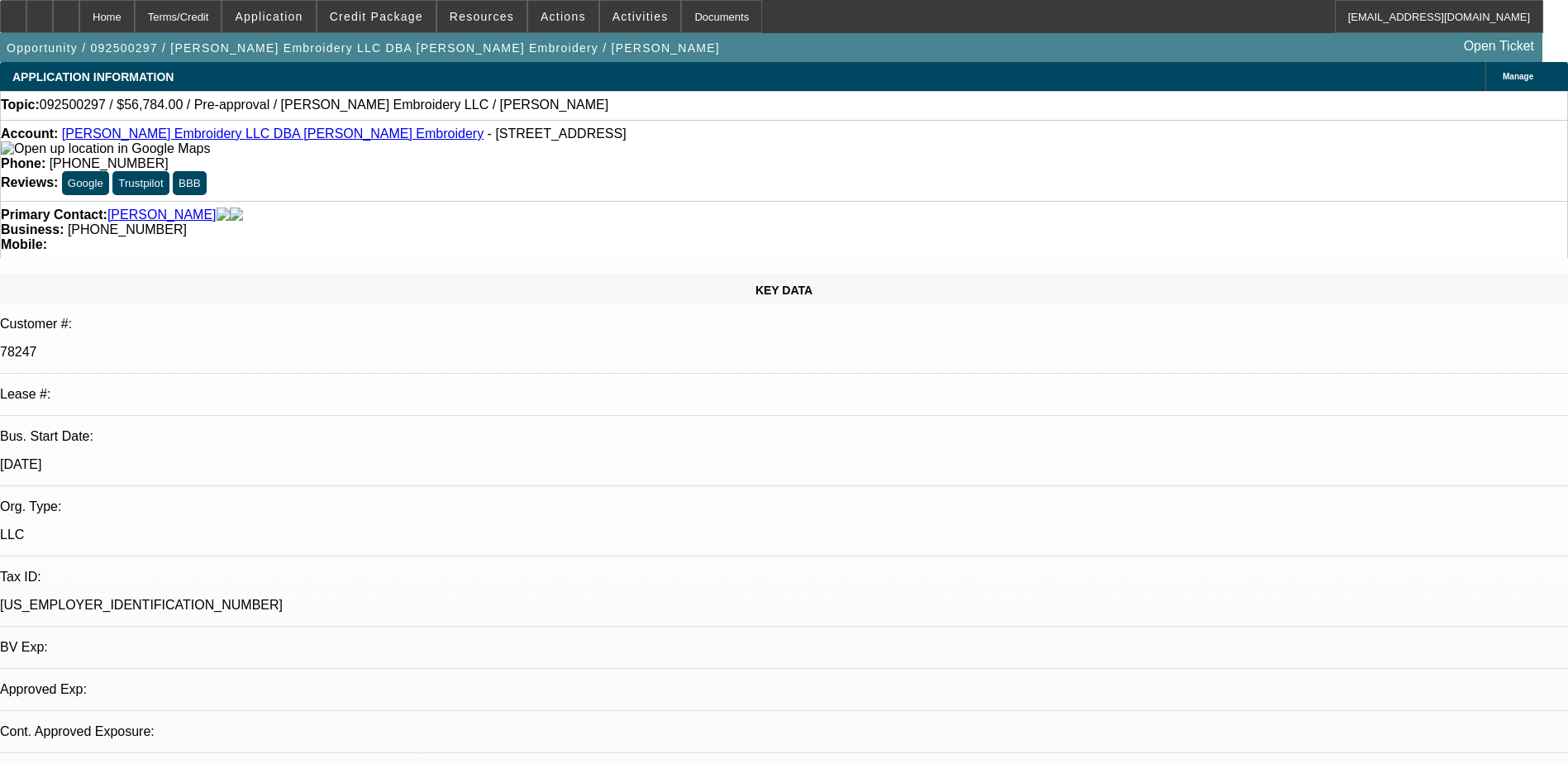
select select "0"
select select "2"
select select "0.1"
select select "4"
